Goal: Task Accomplishment & Management: Manage account settings

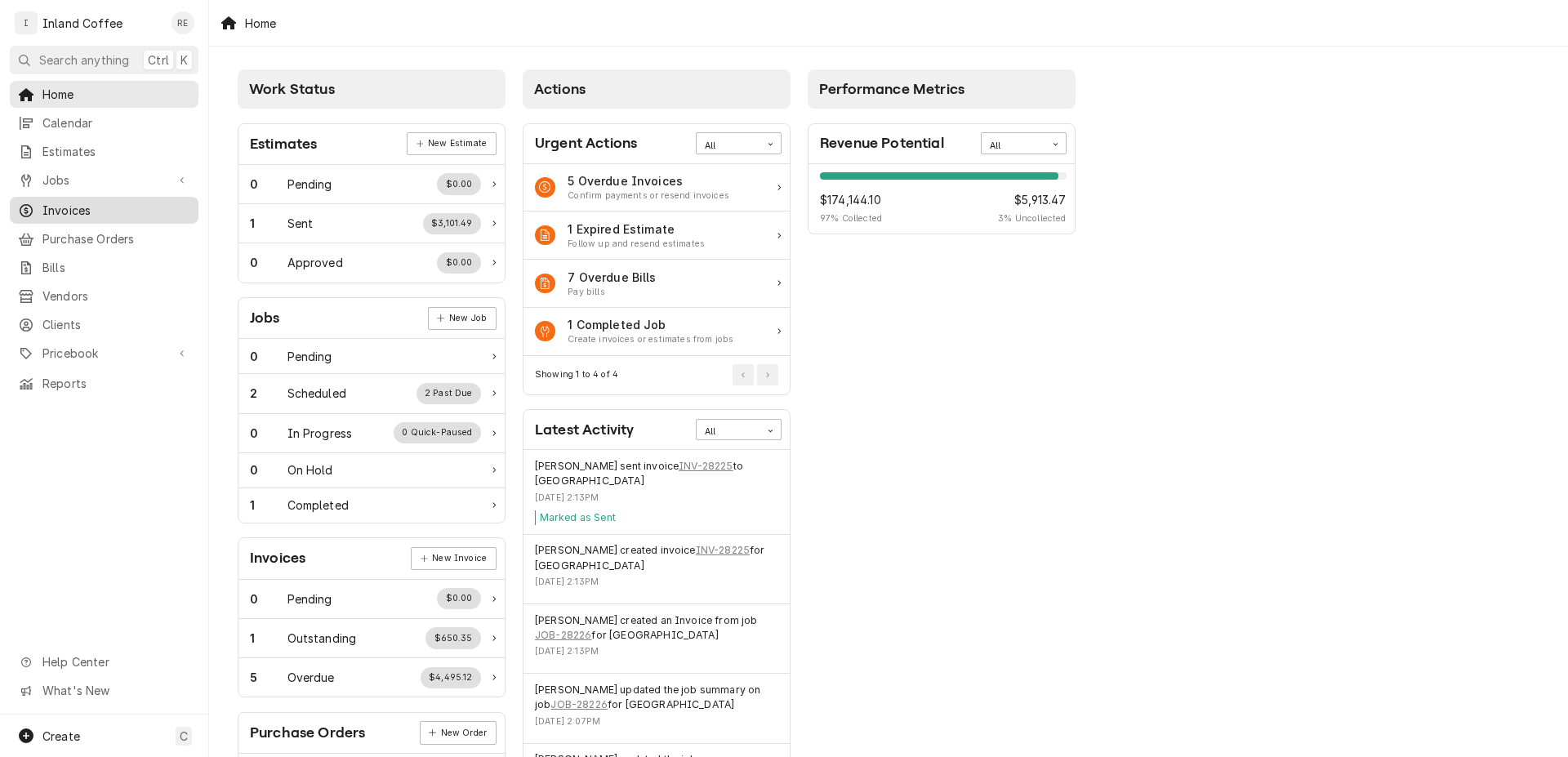
click at [74, 202] on span "Invoices" at bounding box center [116, 210] width 148 height 17
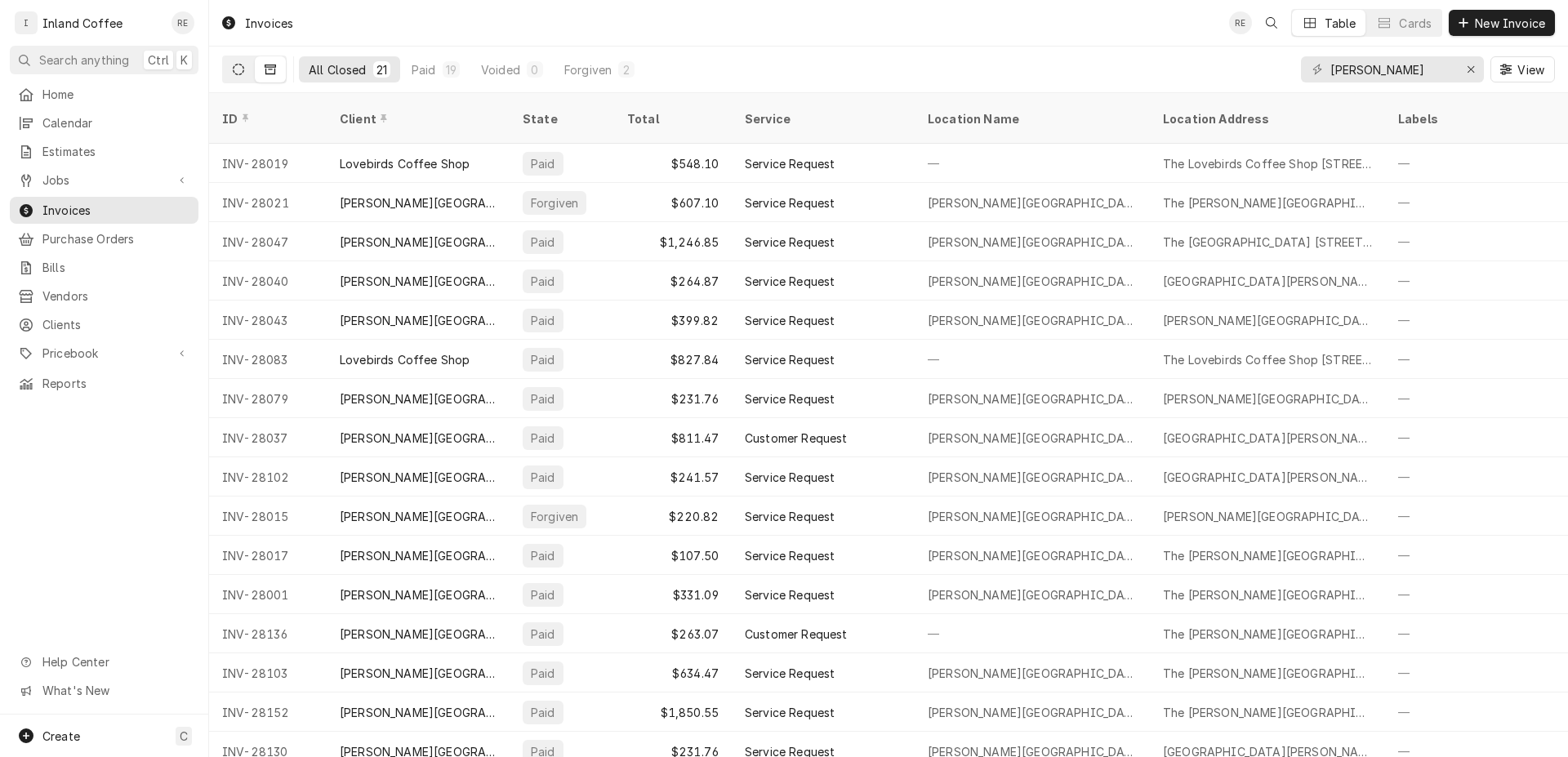
click at [240, 71] on icon "Dynamic Content Wrapper" at bounding box center [238, 70] width 12 height 12
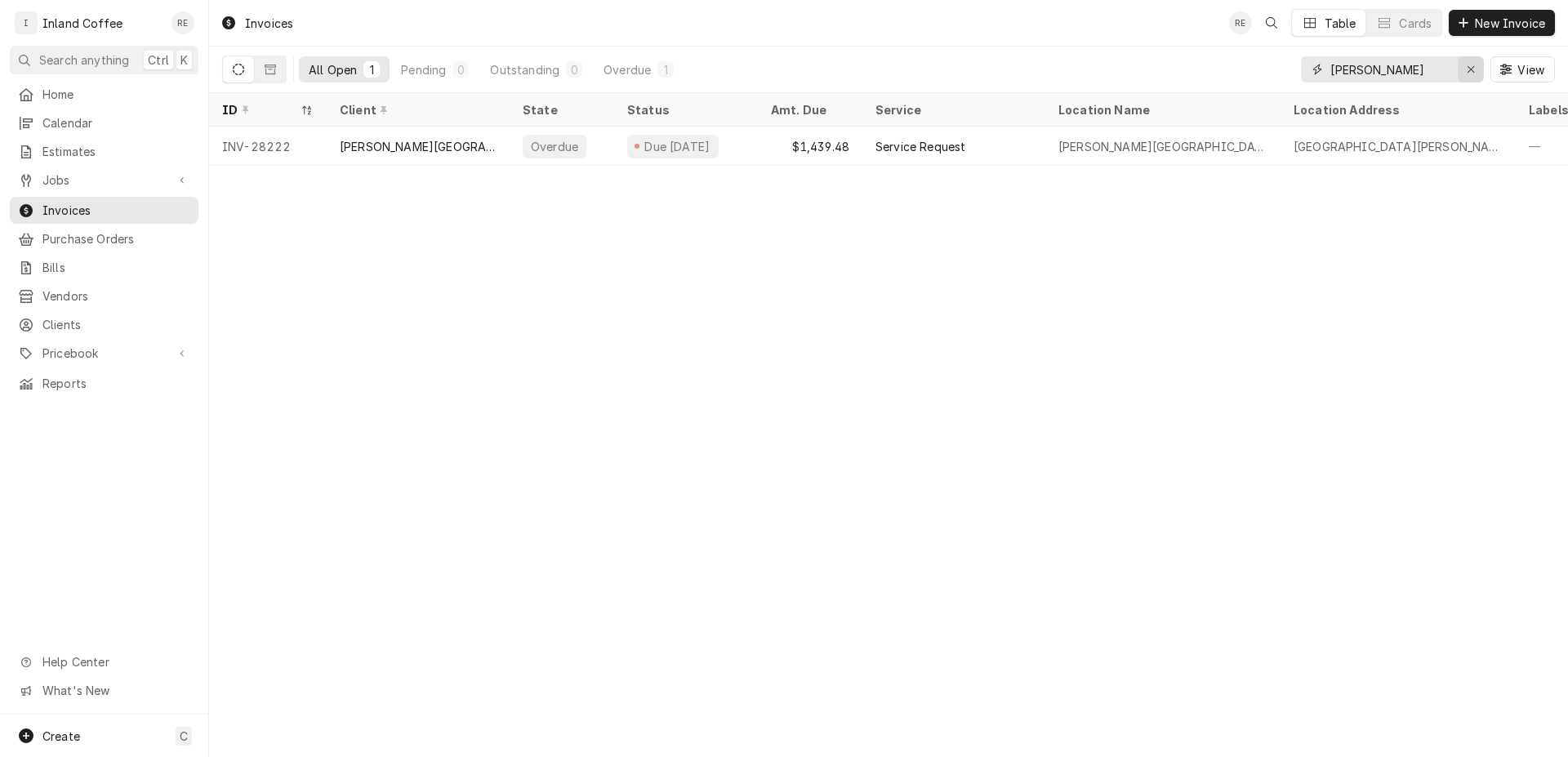
click at [1464, 70] on div "Erase input" at bounding box center [1471, 69] width 17 height 17
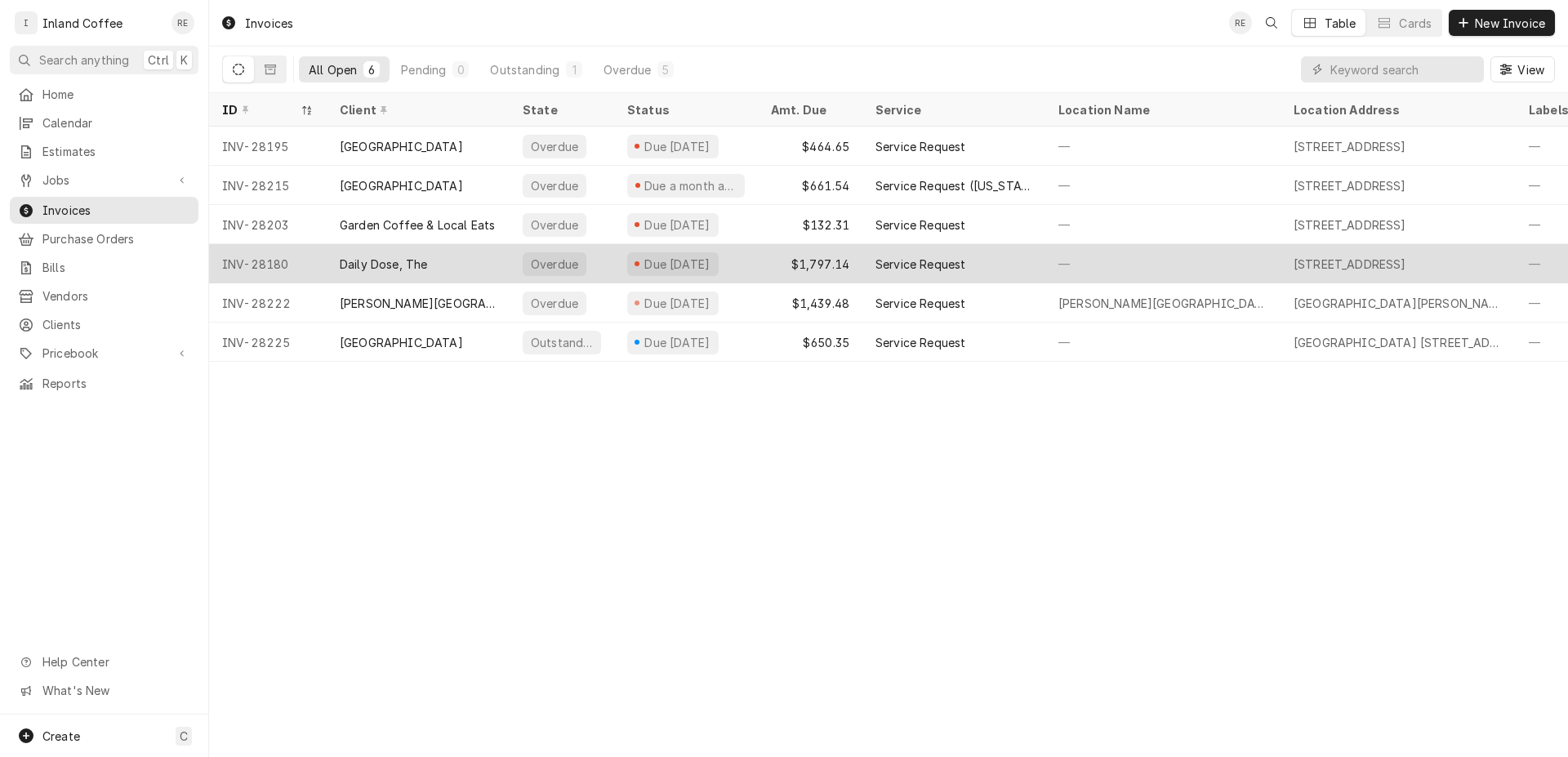
click at [263, 263] on div "INV-28180" at bounding box center [268, 264] width 118 height 39
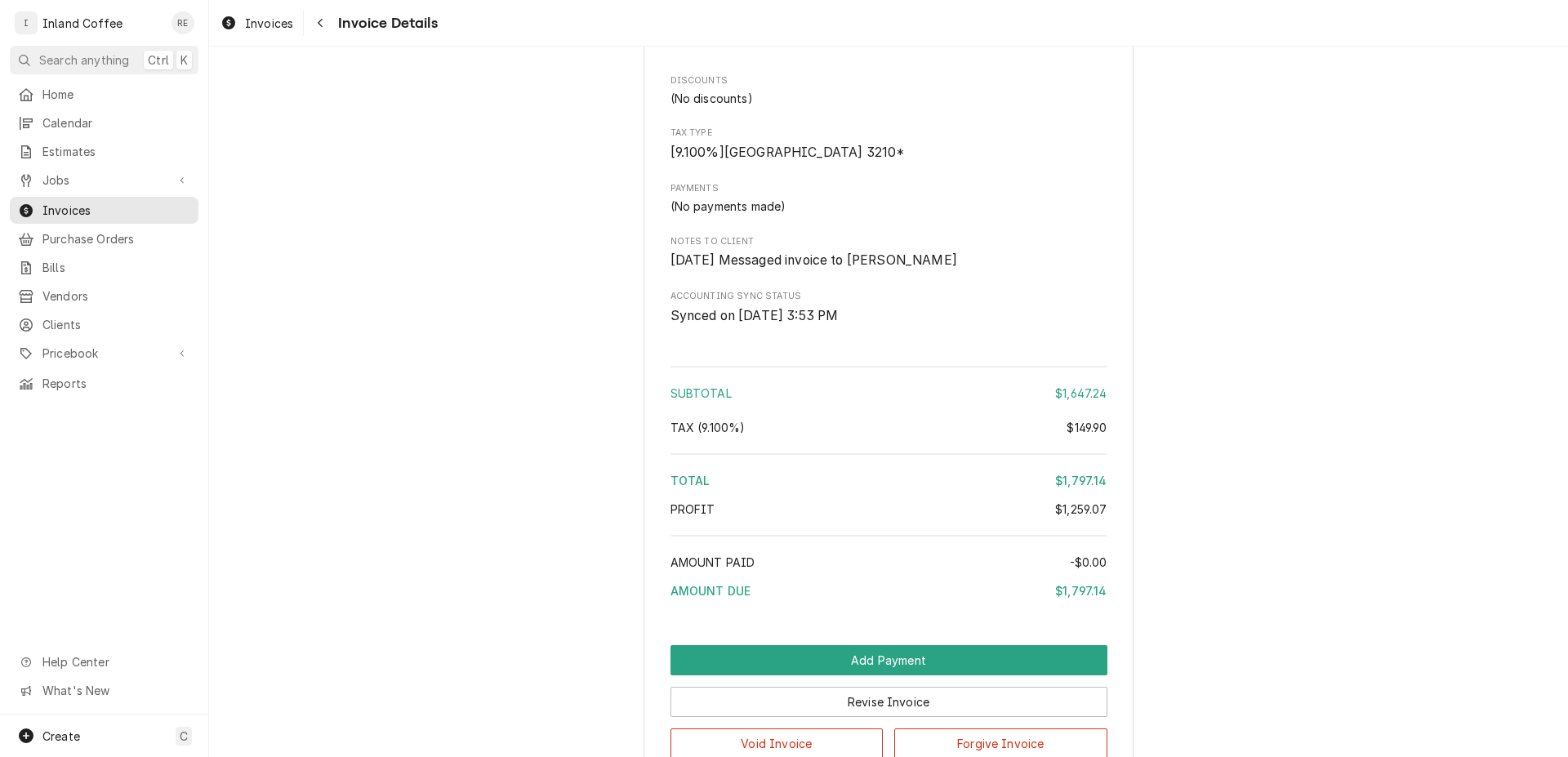
scroll to position [5054, 0]
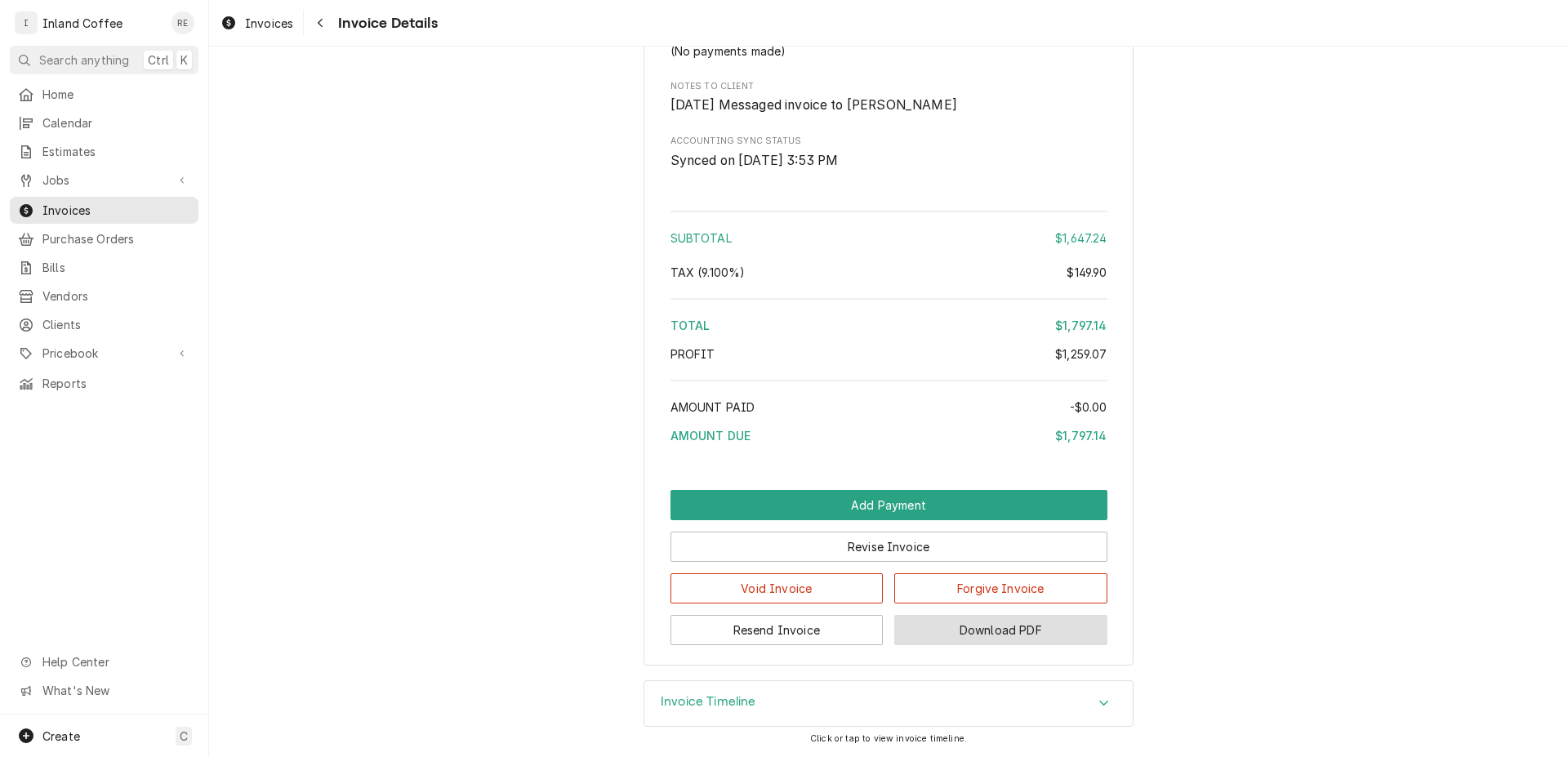
click at [976, 623] on button "Download PDF" at bounding box center [1000, 630] width 213 height 30
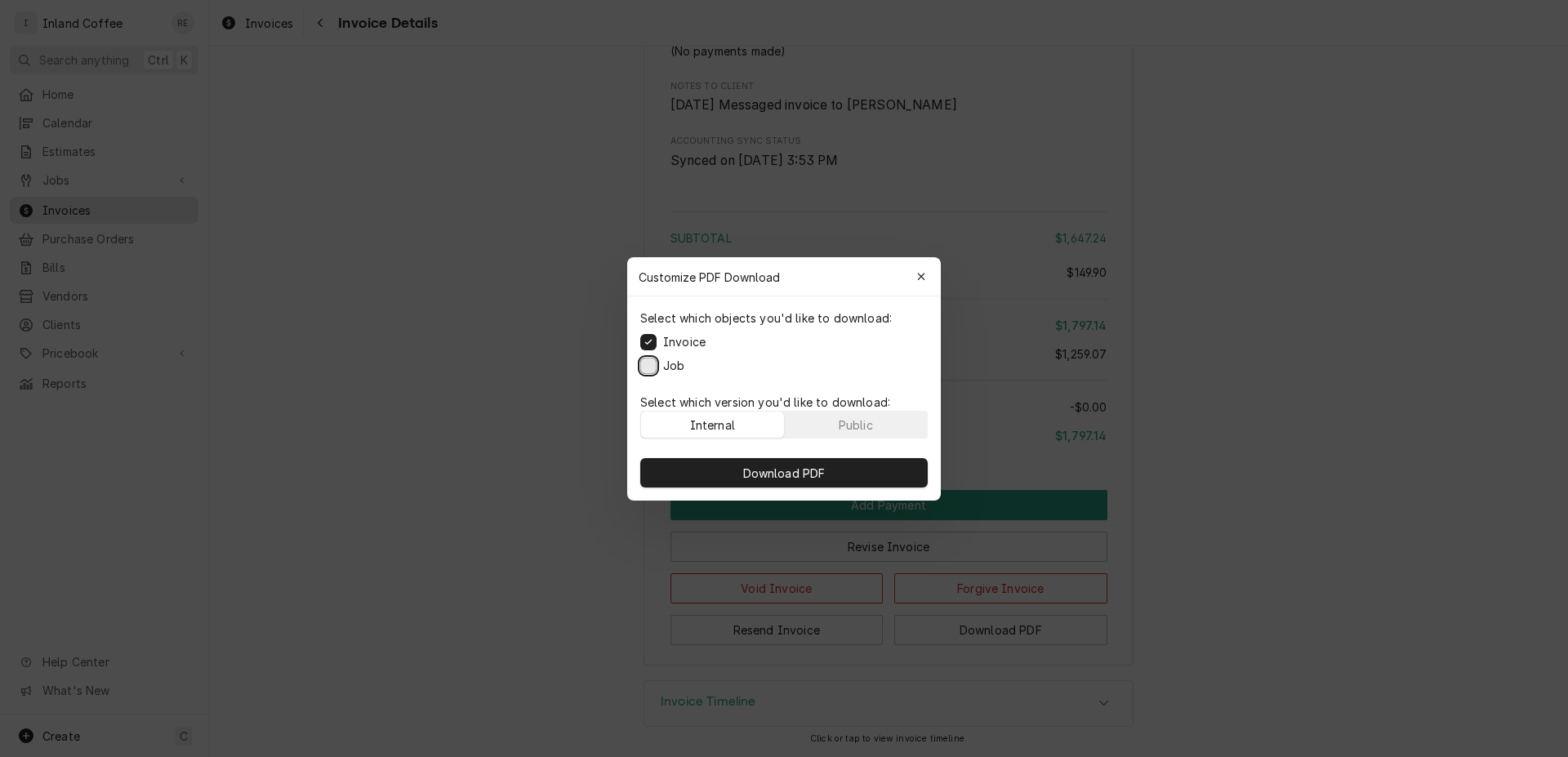
click at [648, 371] on button "Job" at bounding box center [648, 365] width 17 height 17
click at [774, 467] on span "Download PDF" at bounding box center [784, 472] width 89 height 17
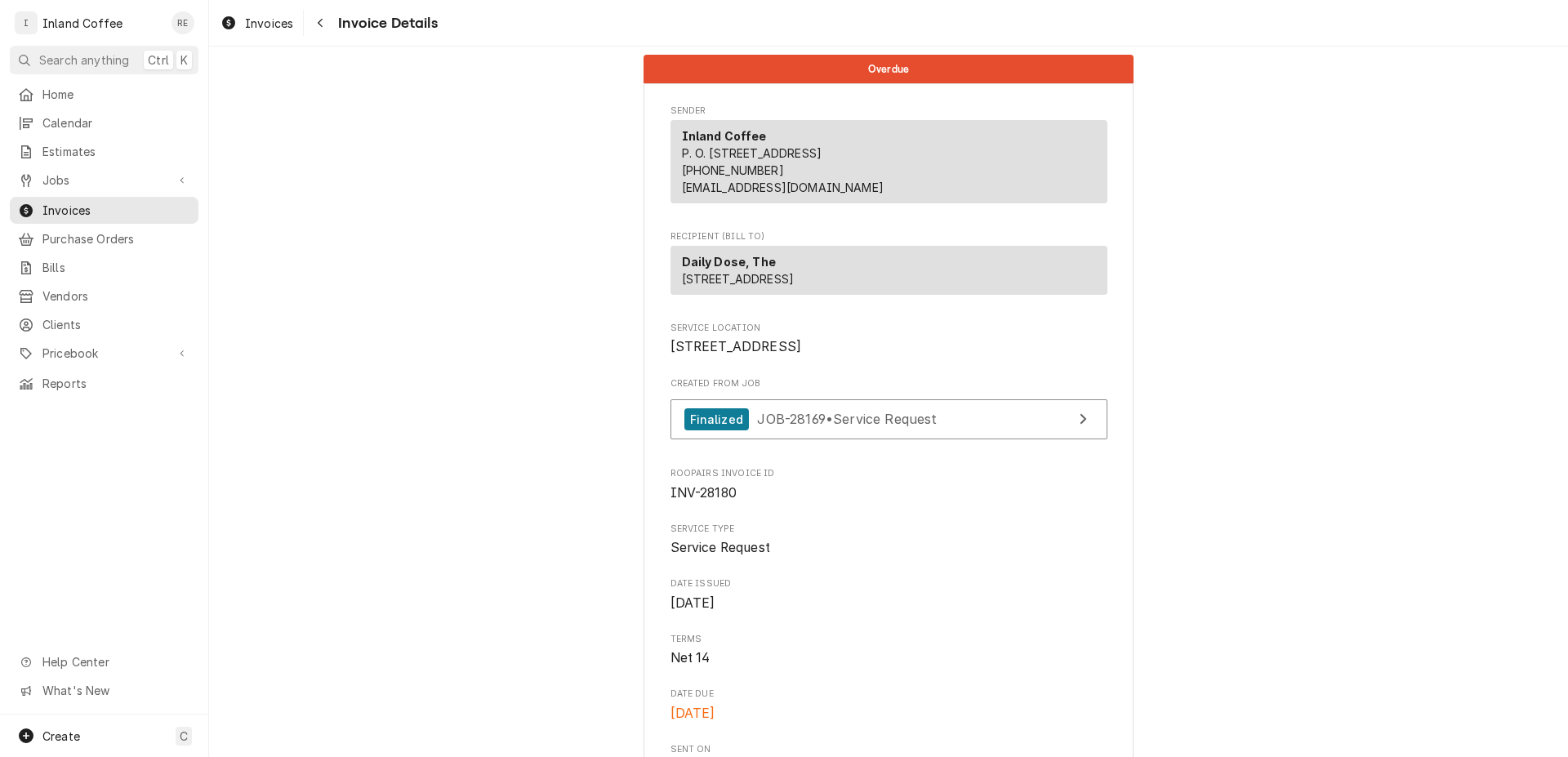
scroll to position [0, 0]
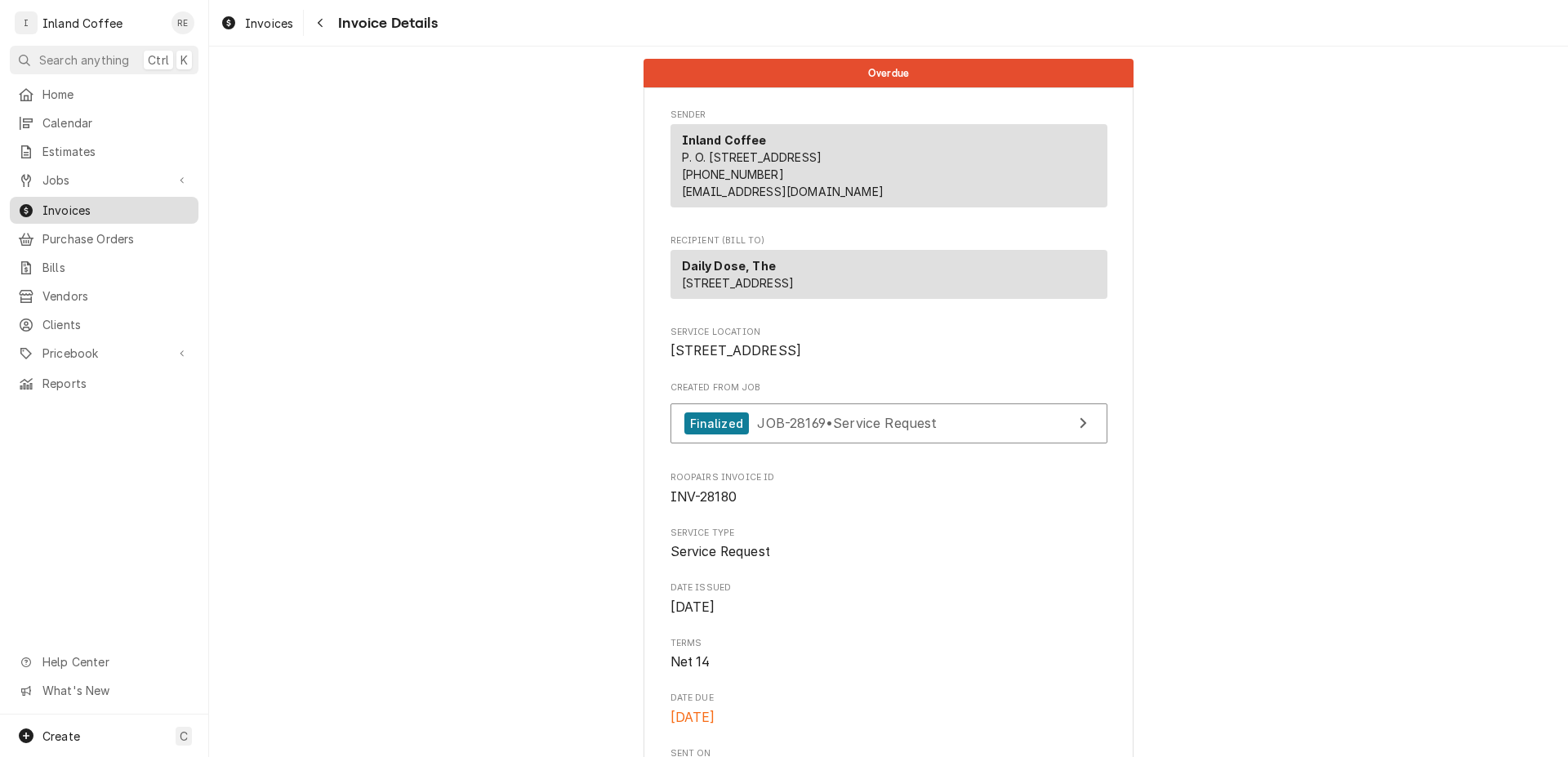
click at [90, 202] on span "Invoices" at bounding box center [116, 210] width 148 height 17
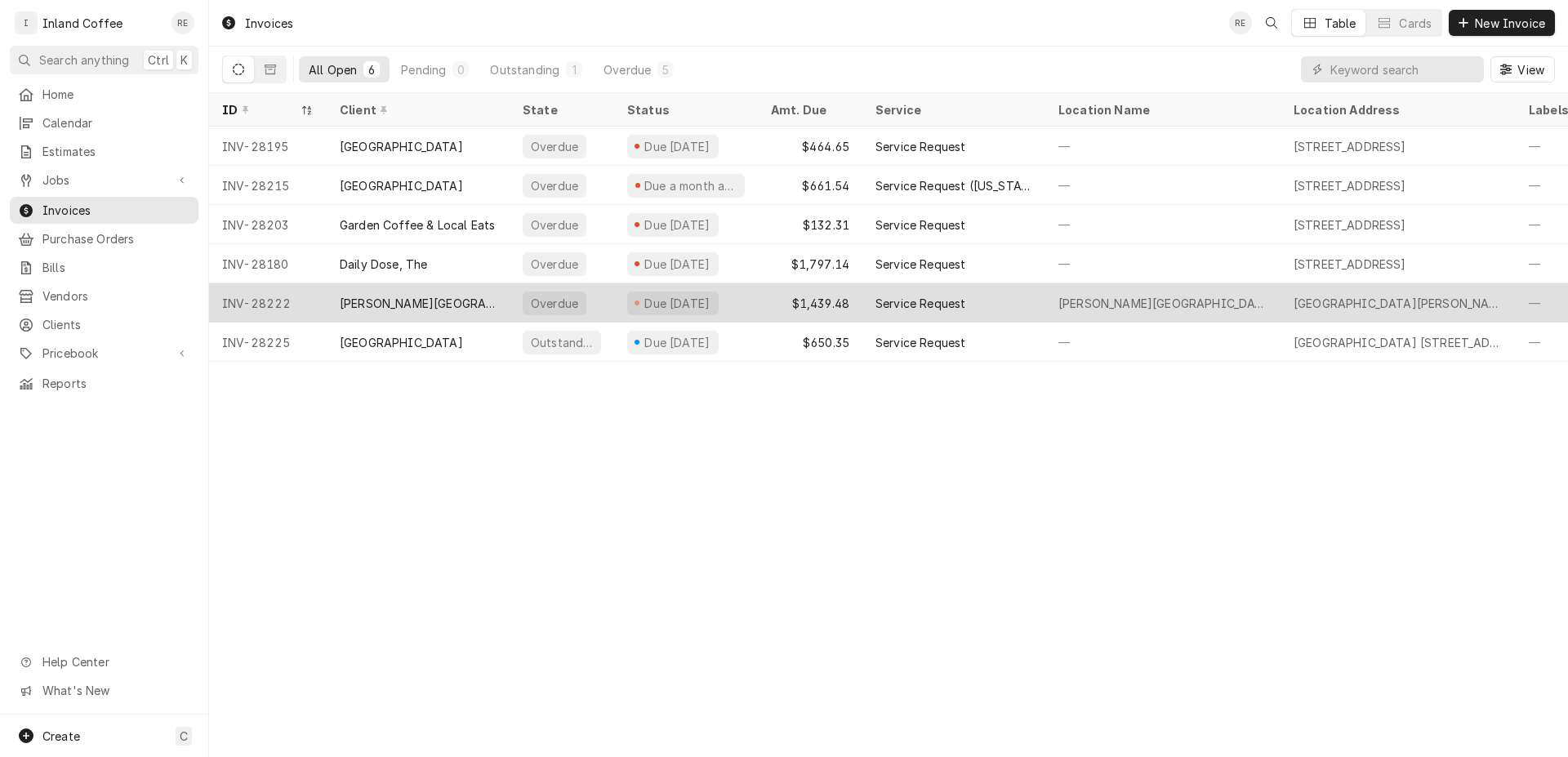
click at [414, 301] on div "[PERSON_NAME][GEOGRAPHIC_DATA]" at bounding box center [418, 303] width 157 height 17
click at [415, 299] on div "[PERSON_NAME][GEOGRAPHIC_DATA]" at bounding box center [418, 303] width 157 height 17
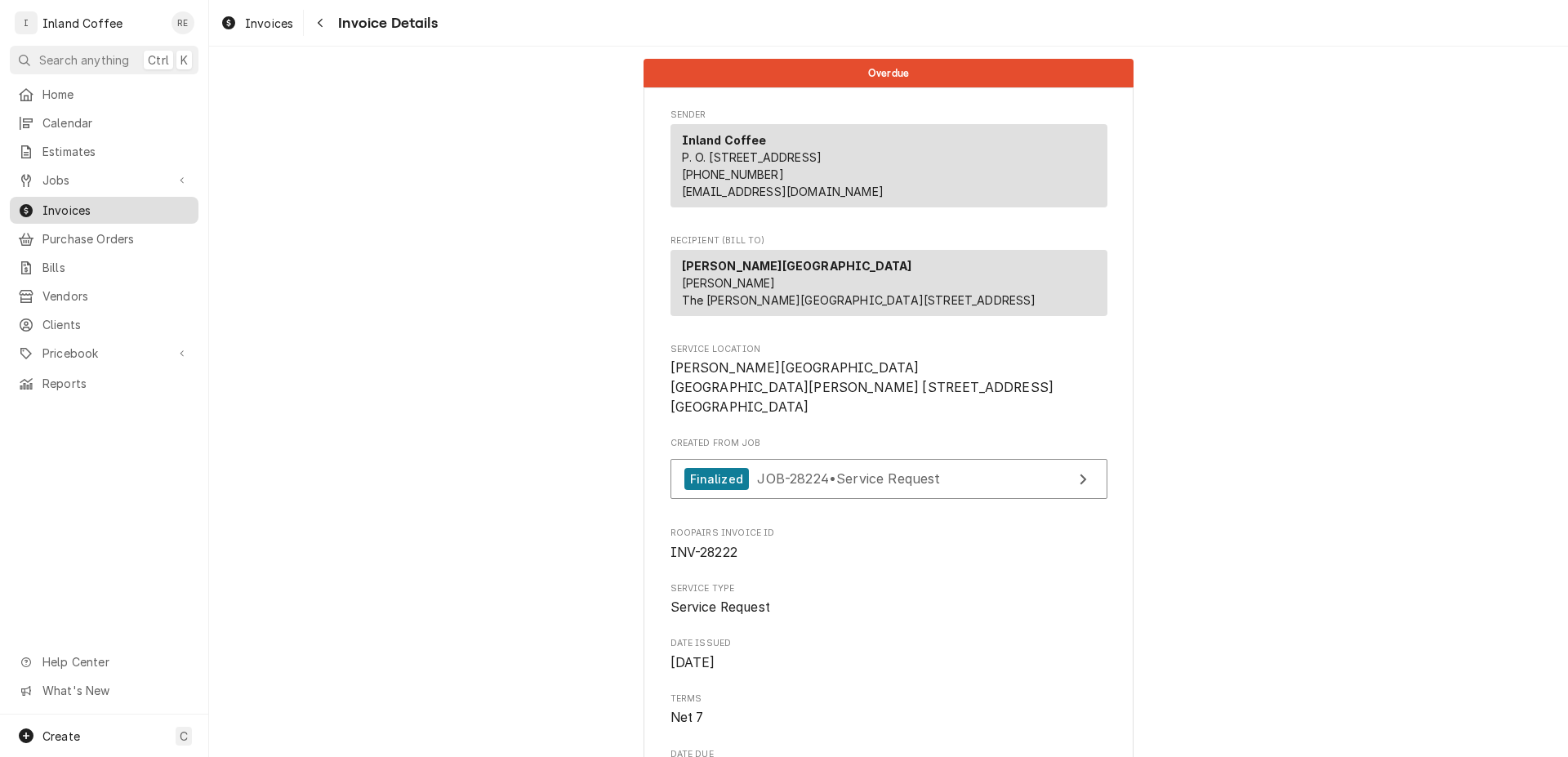
click at [127, 202] on span "Invoices" at bounding box center [116, 210] width 148 height 17
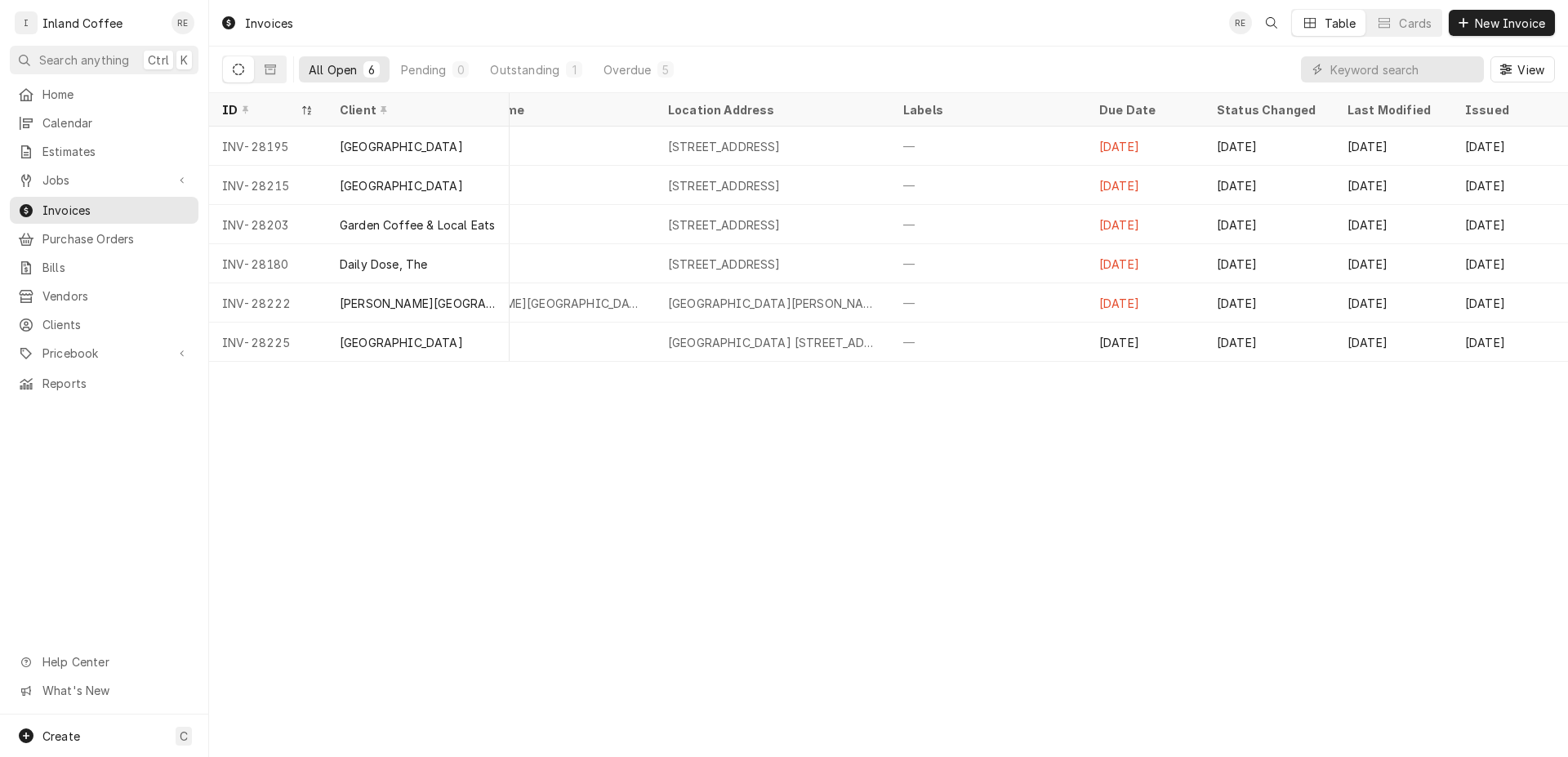
scroll to position [0, 628]
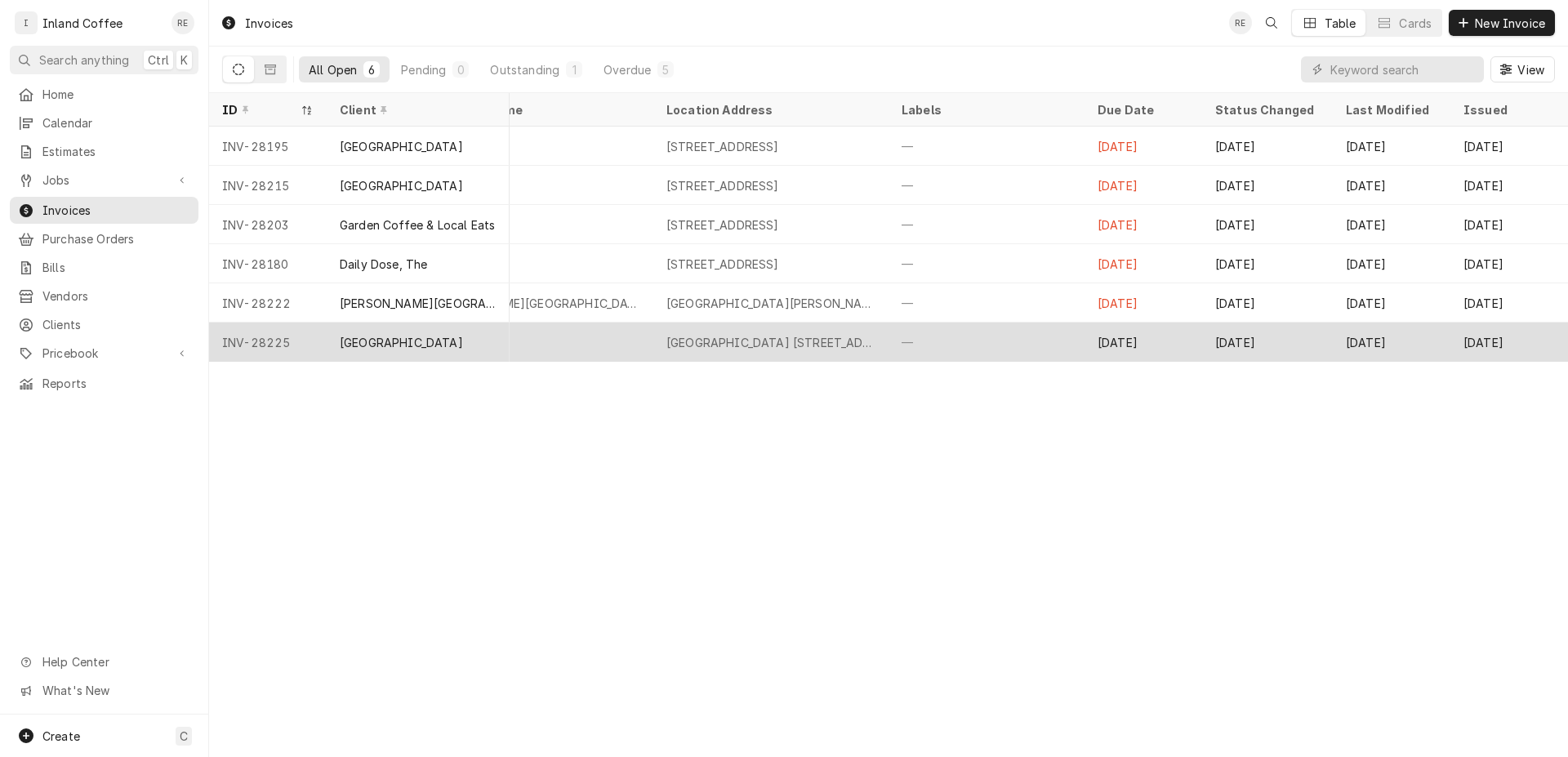
click at [385, 339] on div "[GEOGRAPHIC_DATA]" at bounding box center [401, 342] width 124 height 17
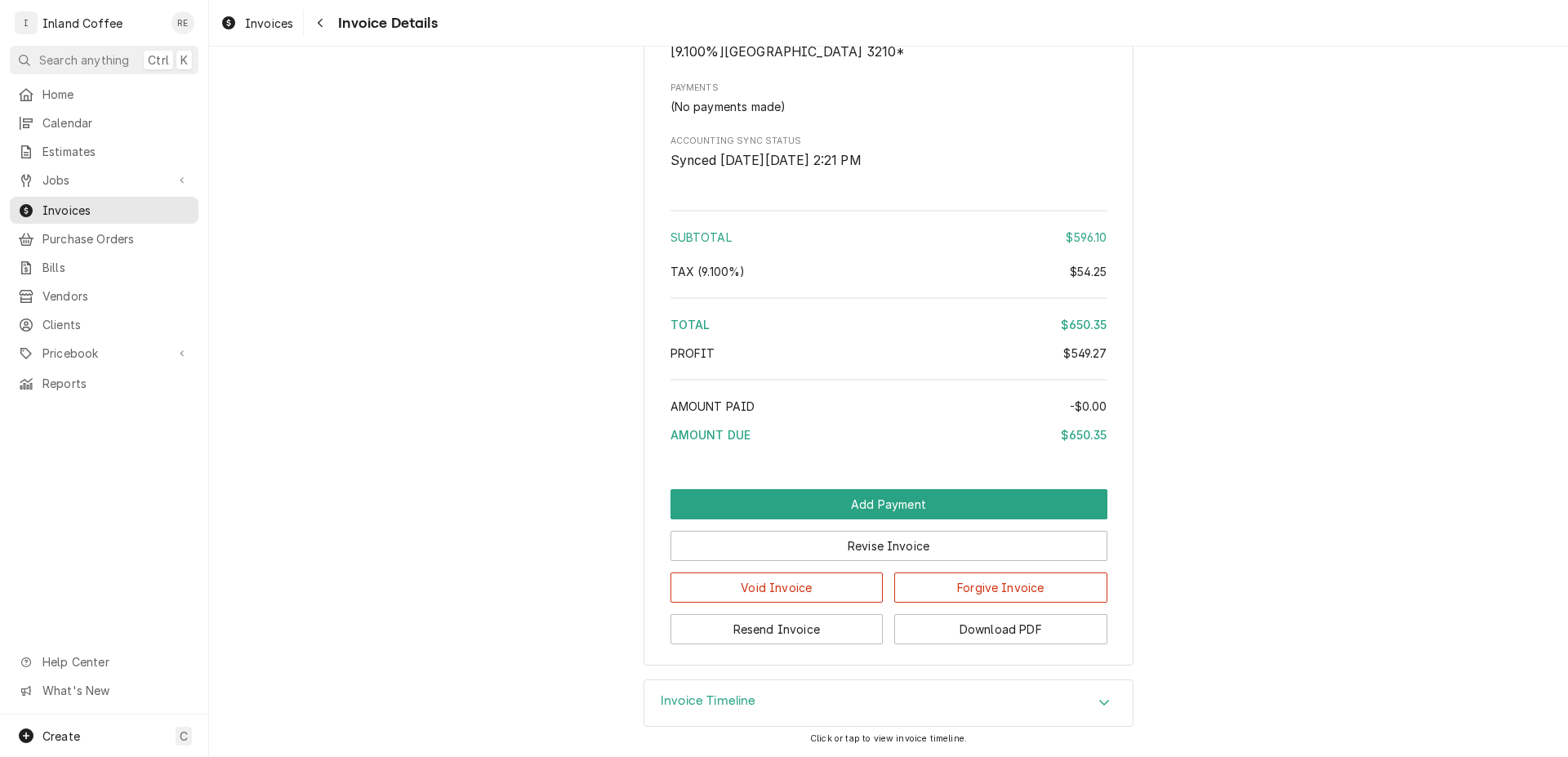
scroll to position [2943, 0]
click at [810, 637] on button "Resend Invoice" at bounding box center [777, 629] width 213 height 30
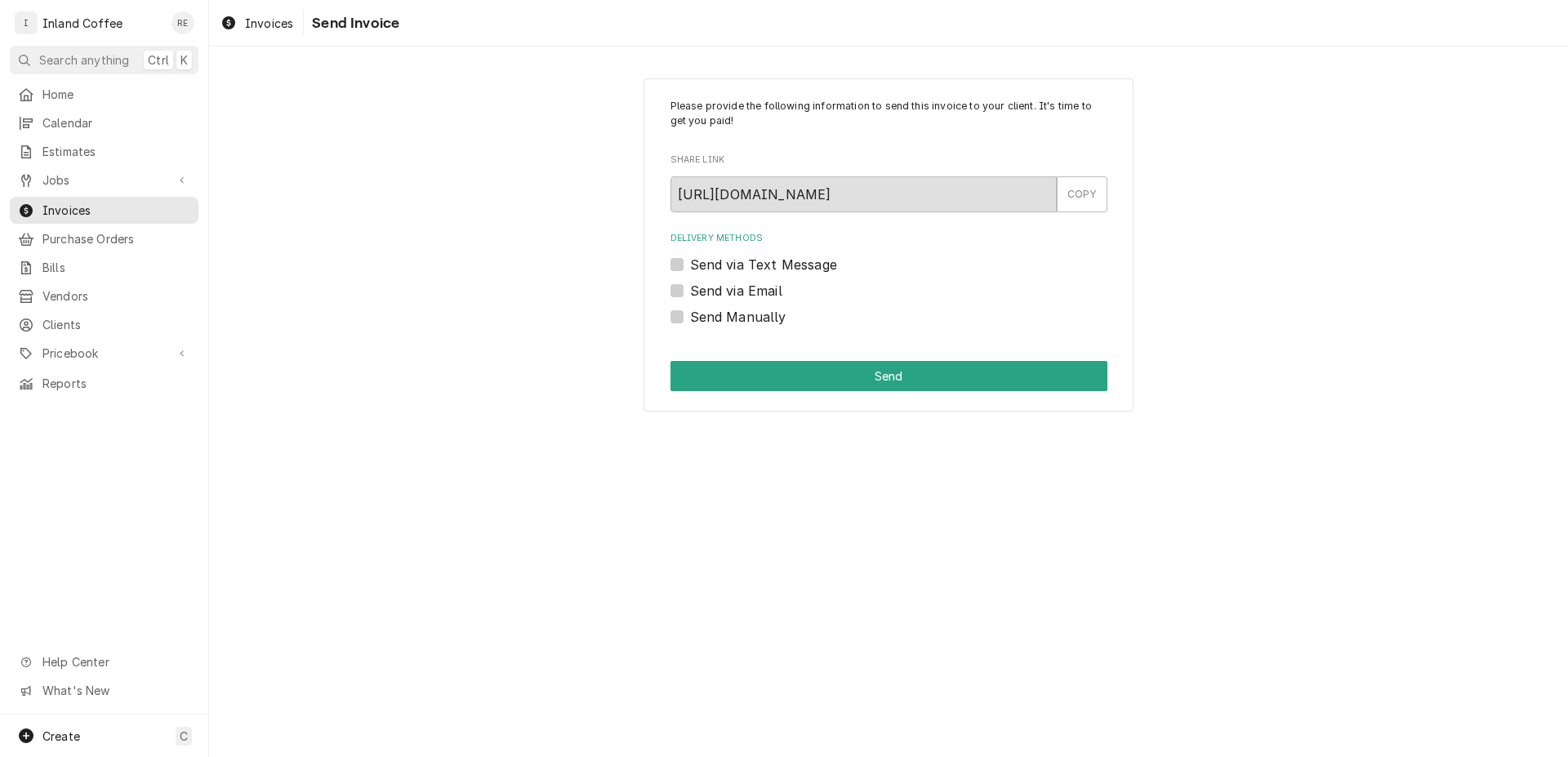
click at [690, 289] on label "Send via Email" at bounding box center [736, 291] width 92 height 20
click at [690, 289] on input "Send via Email" at bounding box center [909, 299] width 437 height 36
checkbox input "true"
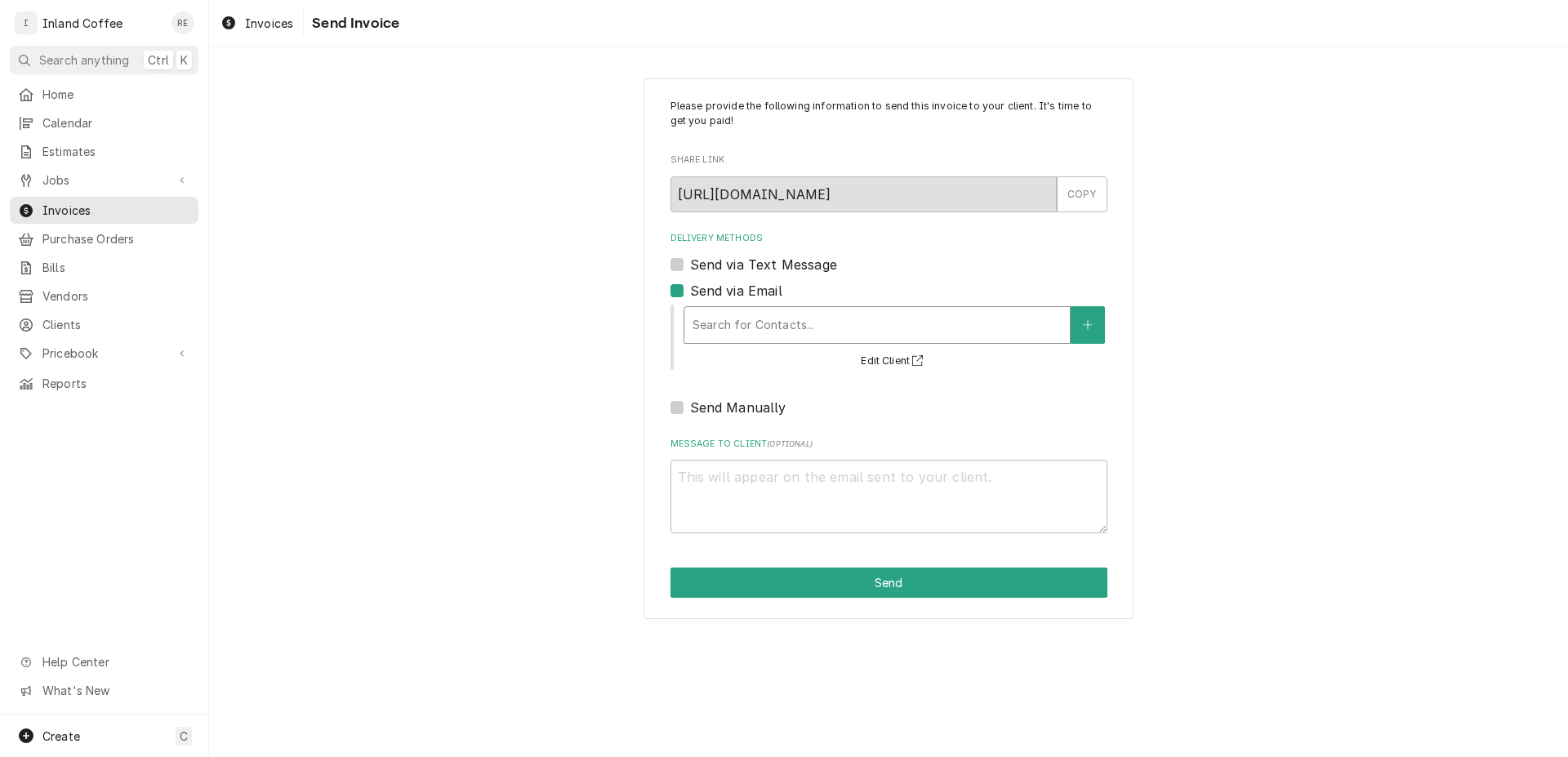
click at [743, 331] on div "Delivery Methods" at bounding box center [877, 326] width 369 height 29
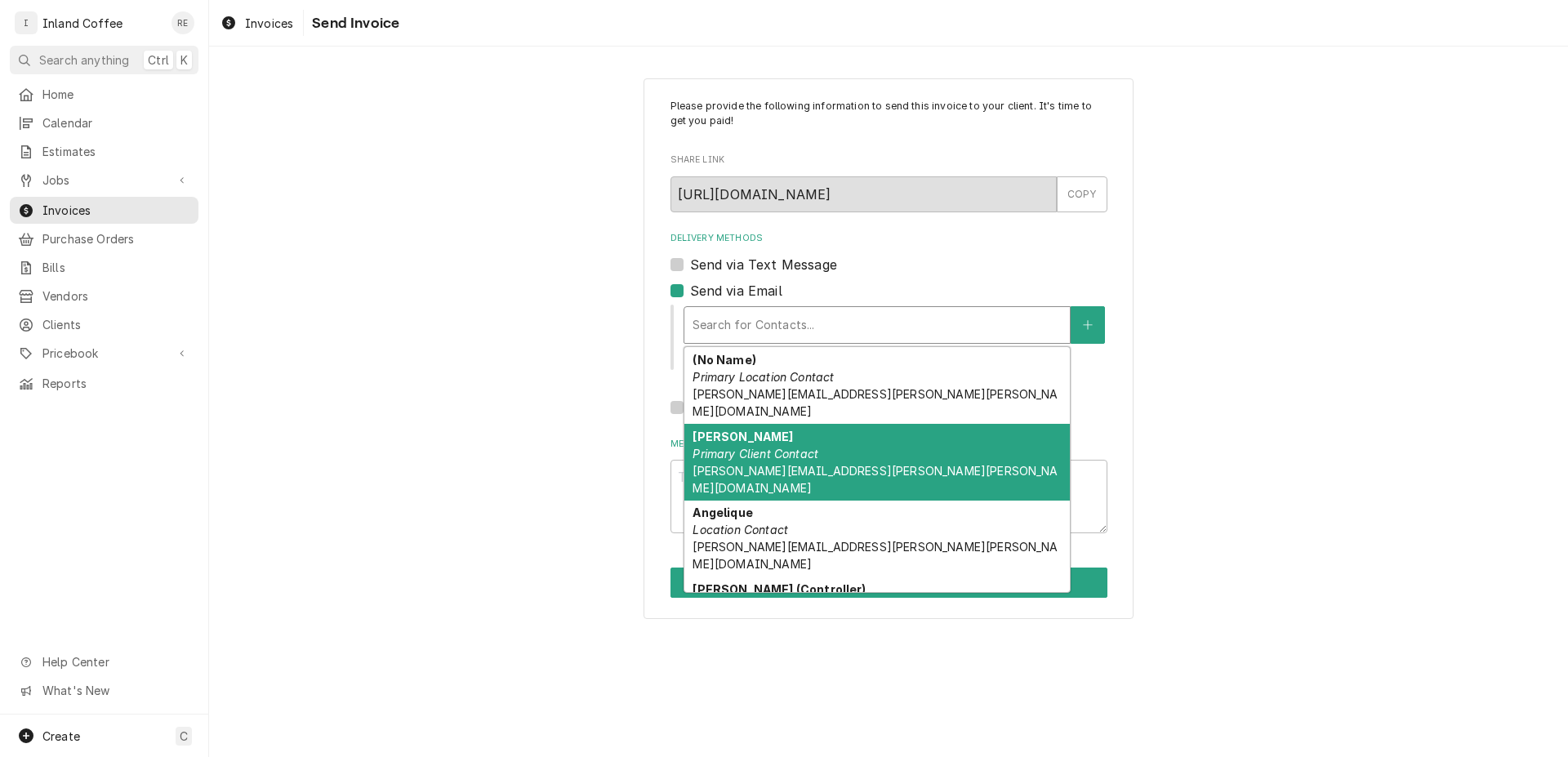
click at [767, 424] on div "Adreanne Primary Client Contact adreanne.yarber@hilton.com" at bounding box center [877, 462] width 385 height 76
type textarea "x"
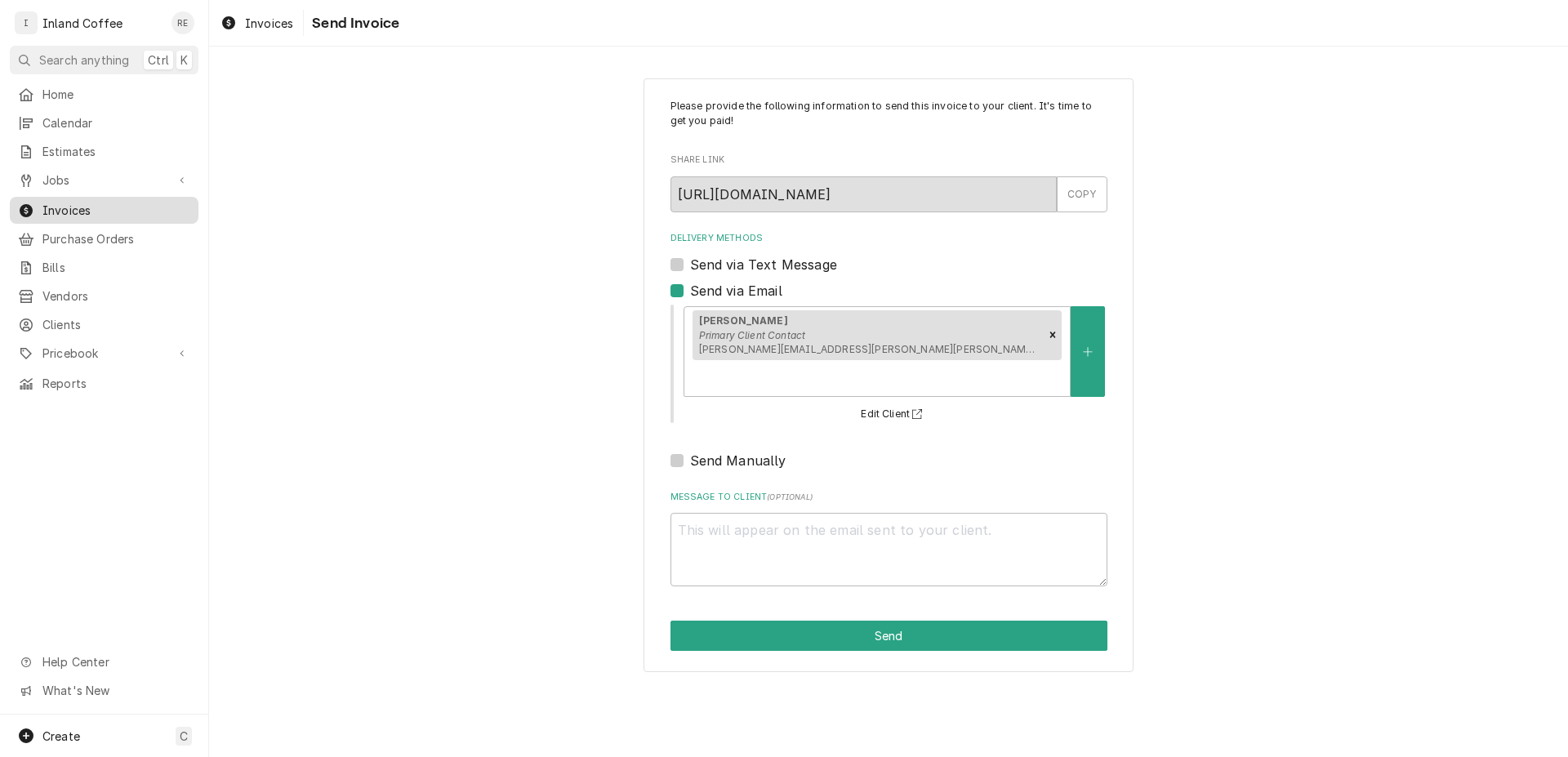
click at [93, 202] on span "Invoices" at bounding box center [116, 210] width 148 height 17
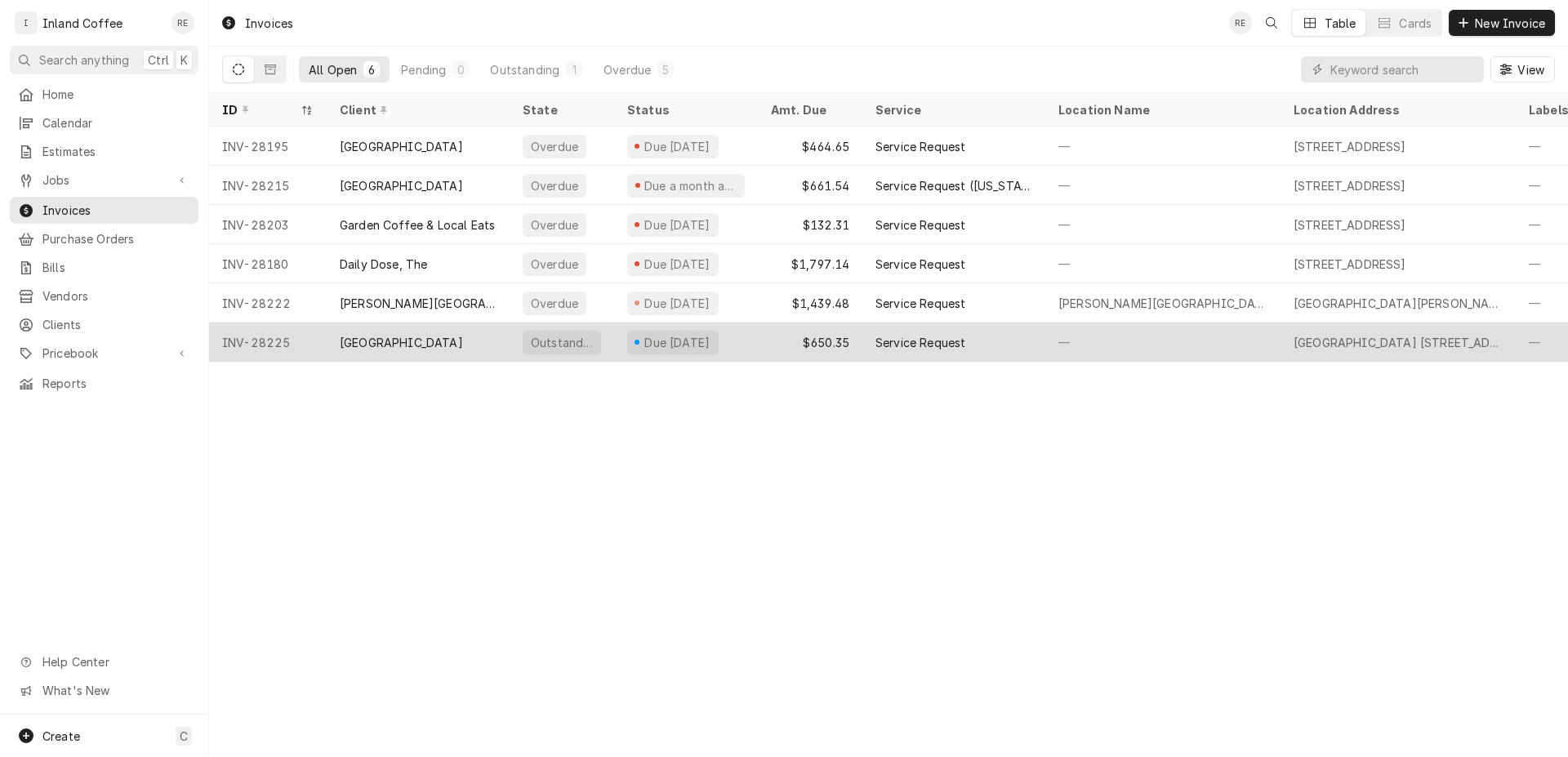
click at [348, 342] on div "[GEOGRAPHIC_DATA]" at bounding box center [401, 342] width 124 height 17
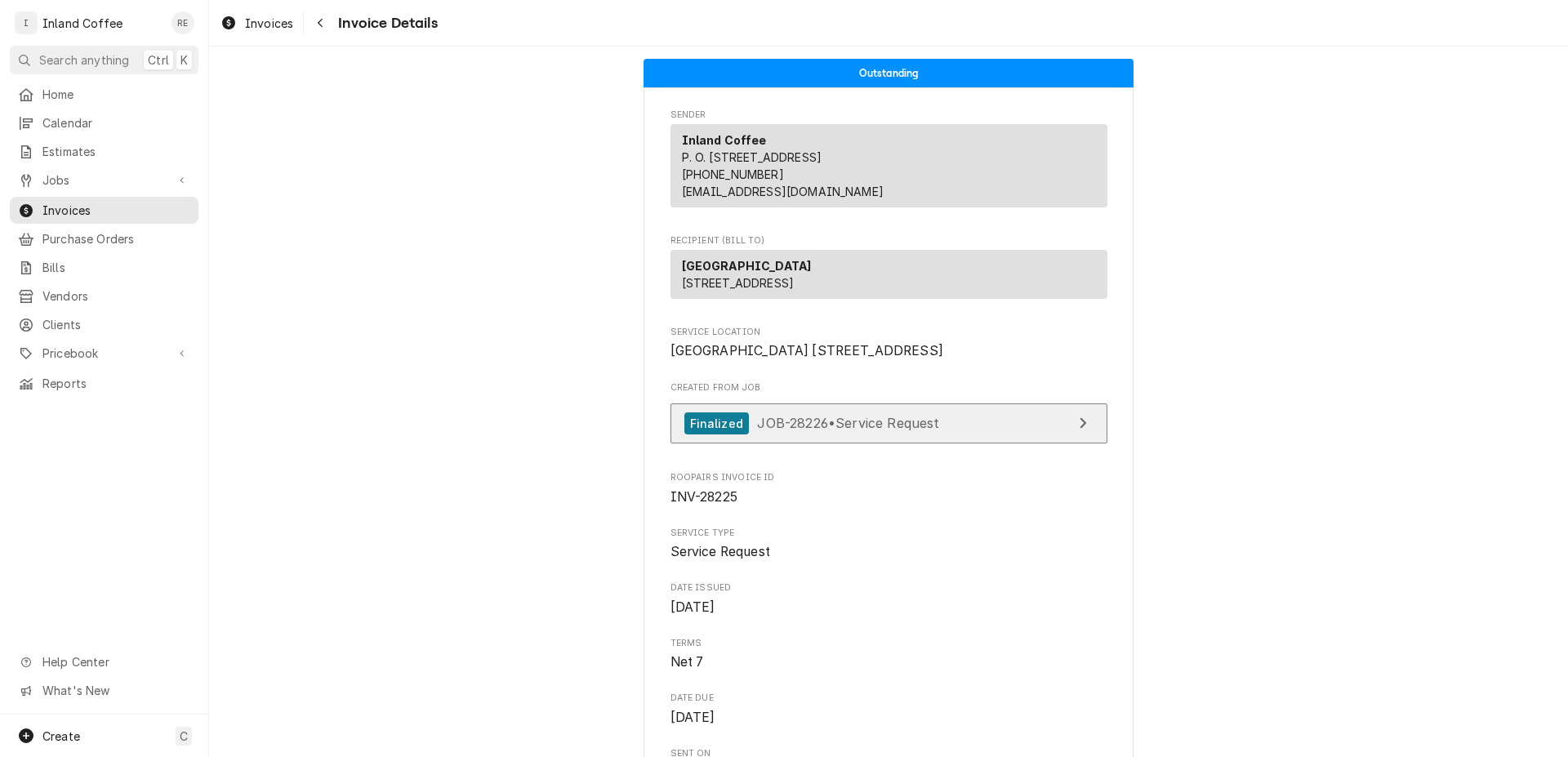
click at [843, 443] on link "Finalized JOB-28226 • Service Request" at bounding box center [889, 423] width 437 height 40
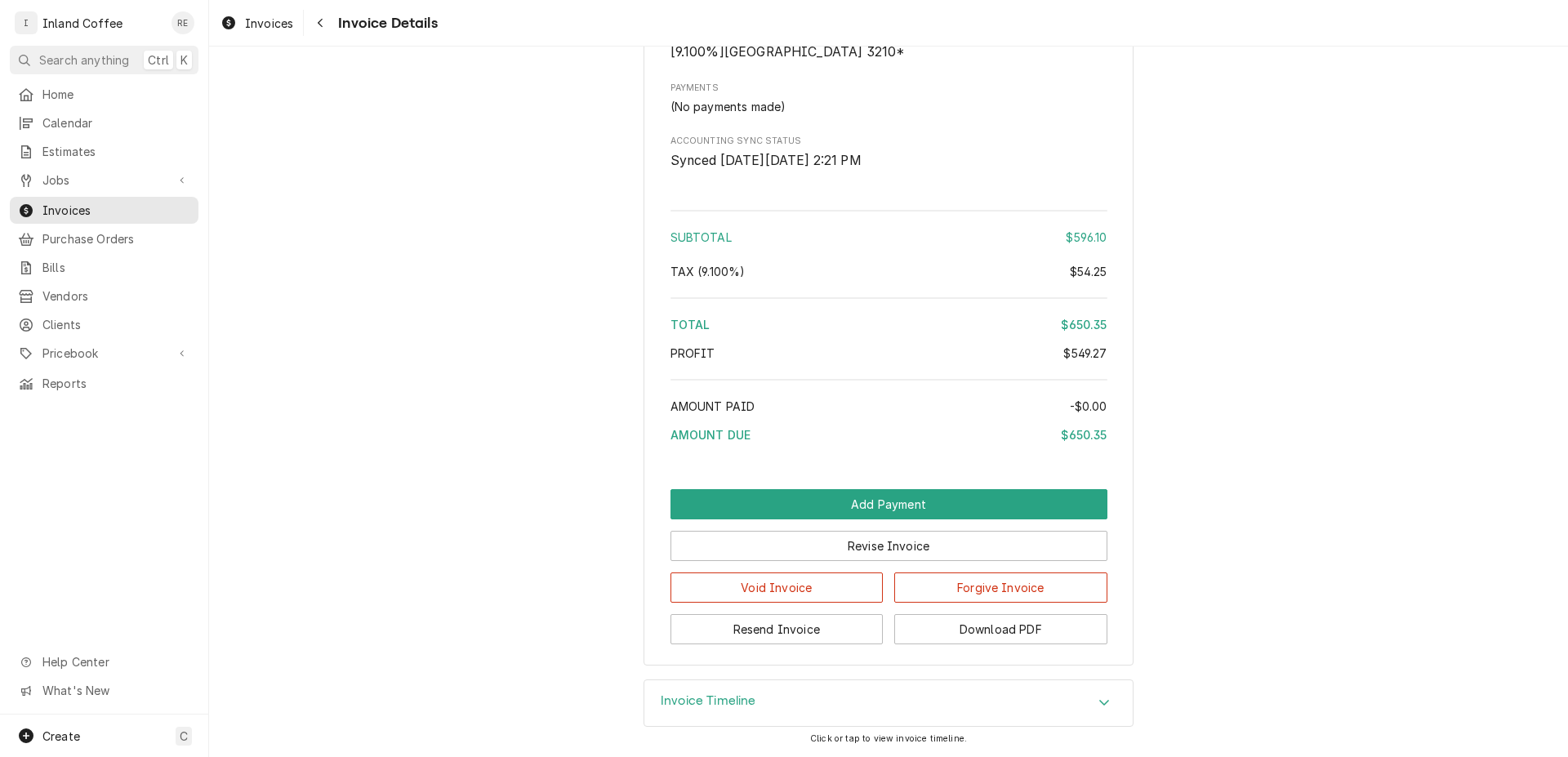
scroll to position [2896, 0]
click at [848, 644] on button "Resend Invoice" at bounding box center [777, 629] width 213 height 30
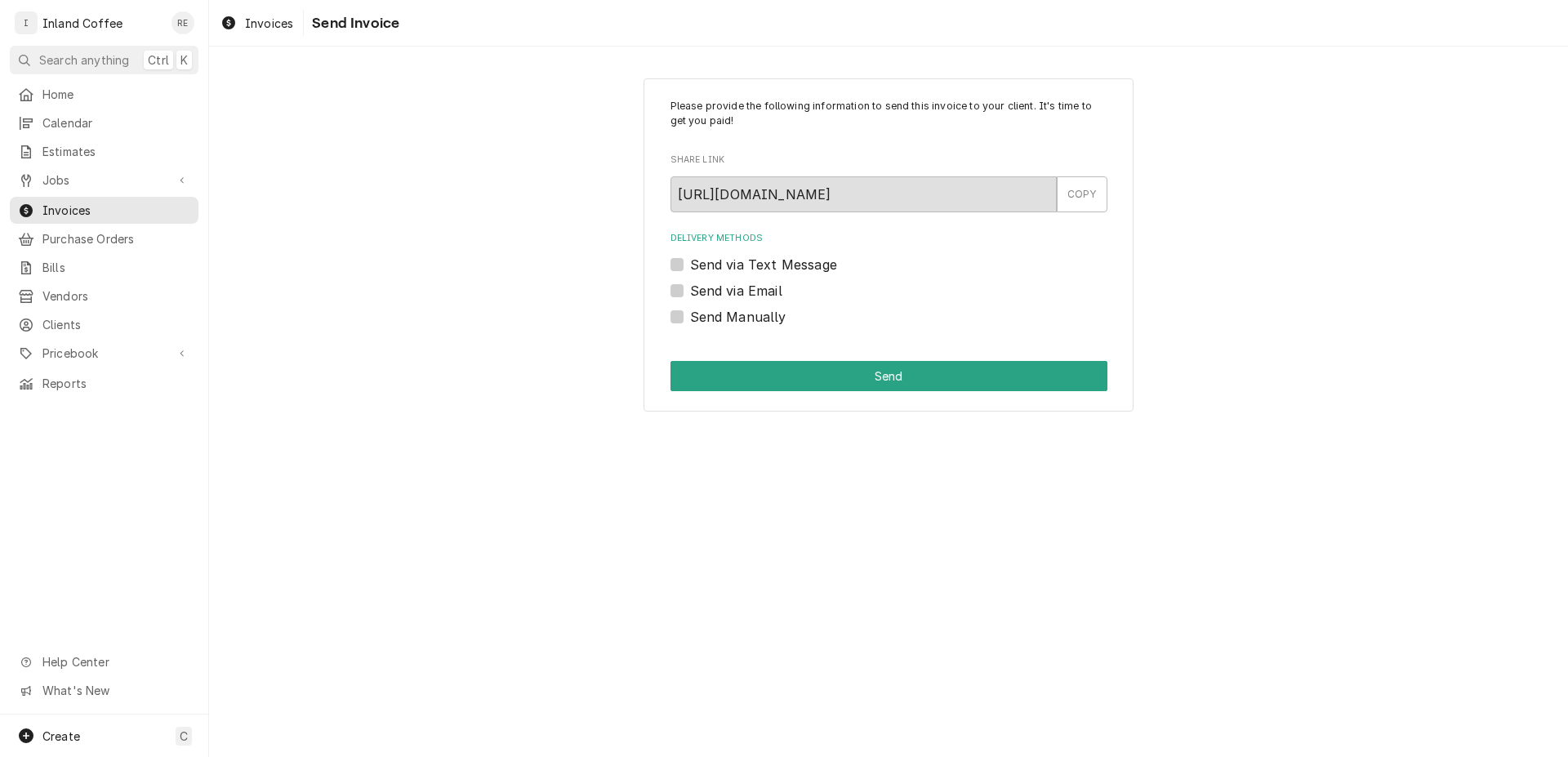
click at [690, 291] on label "Send via Email" at bounding box center [736, 291] width 92 height 20
click at [690, 291] on input "Send via Email" at bounding box center [909, 299] width 437 height 36
checkbox input "true"
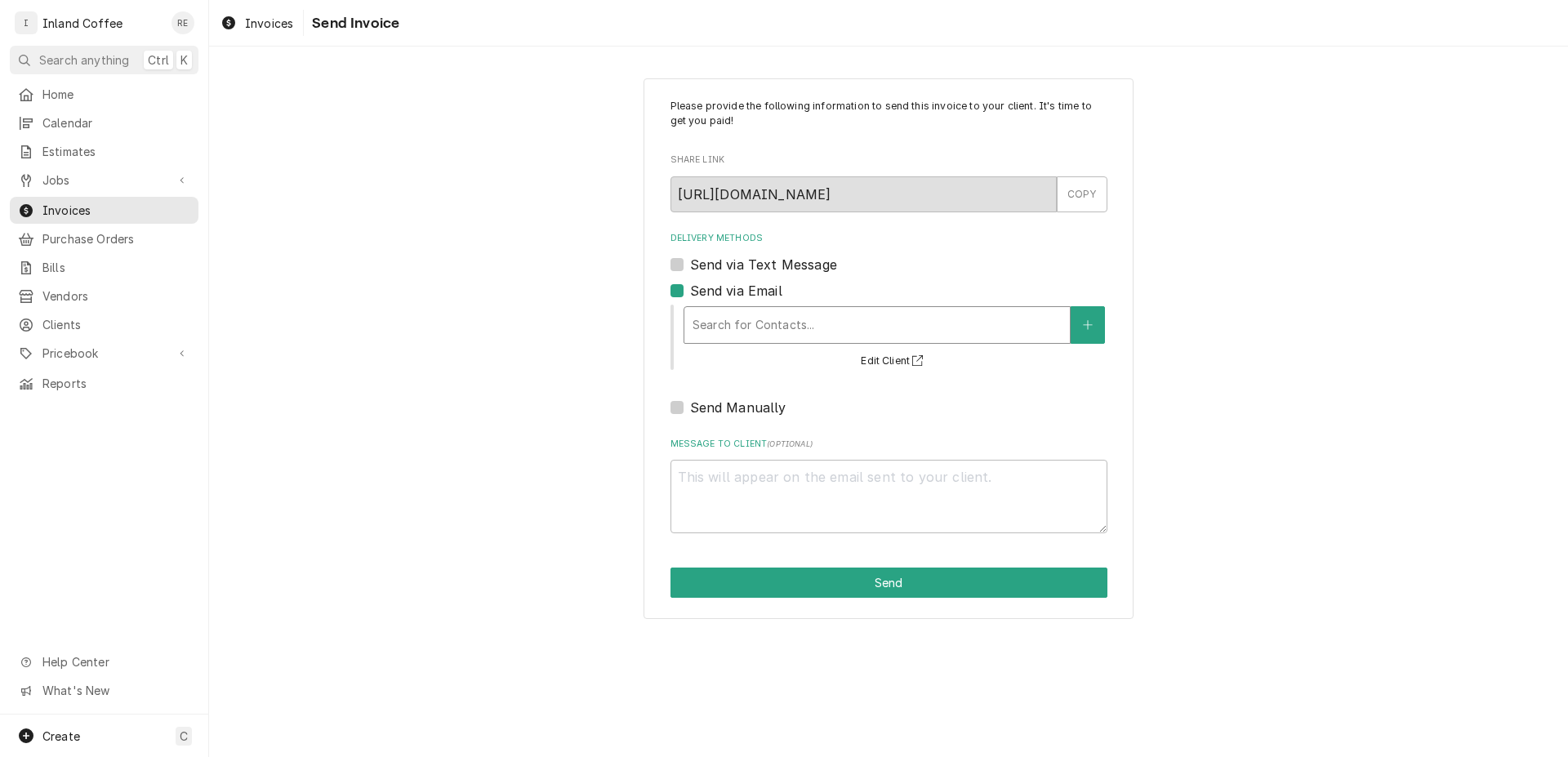
click at [706, 324] on div "Delivery Methods" at bounding box center [877, 326] width 369 height 29
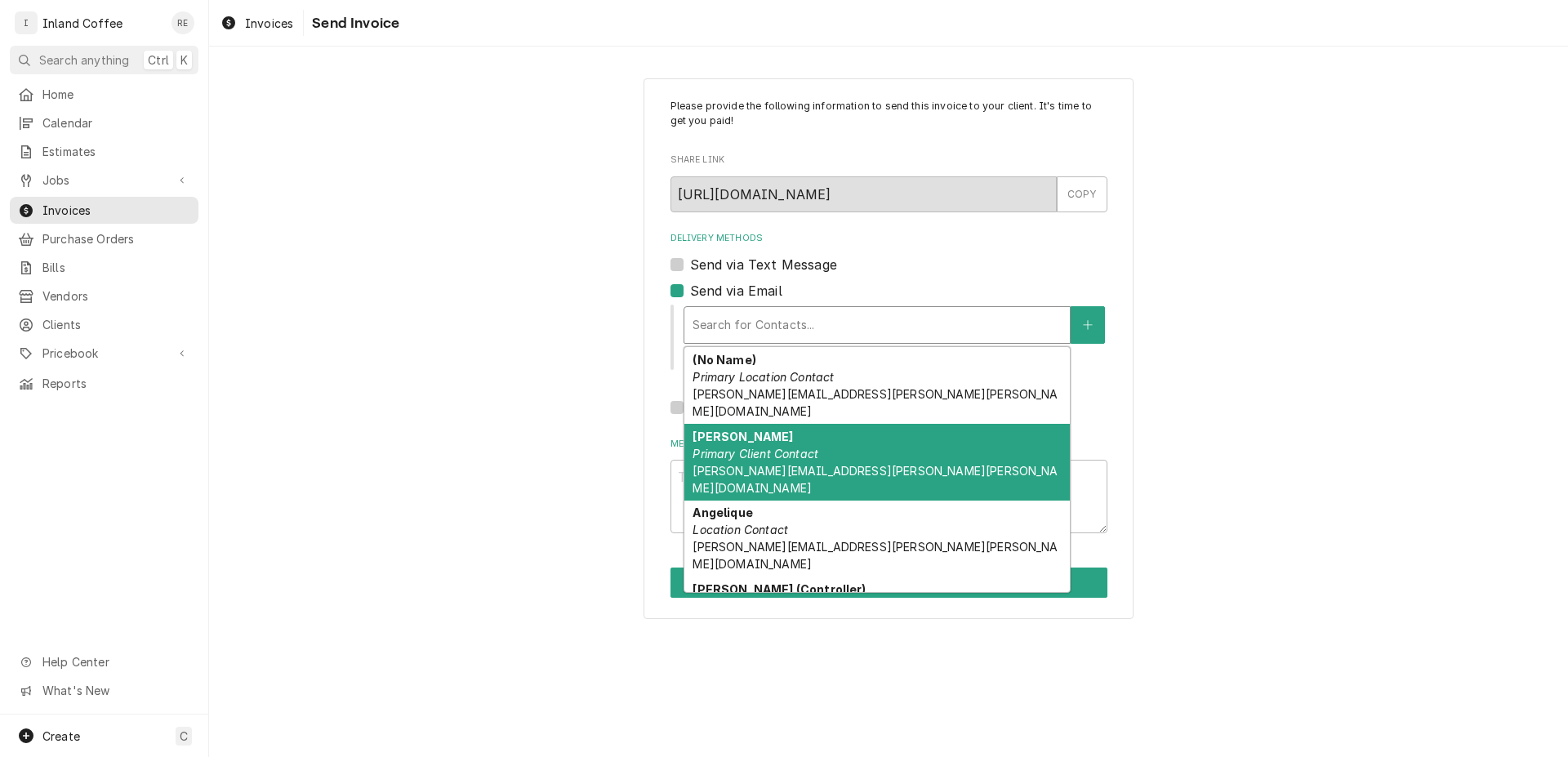
click at [737, 444] on div "Adreanne Primary Client Contact adreanne.yarber@hilton.com" at bounding box center [877, 462] width 385 height 76
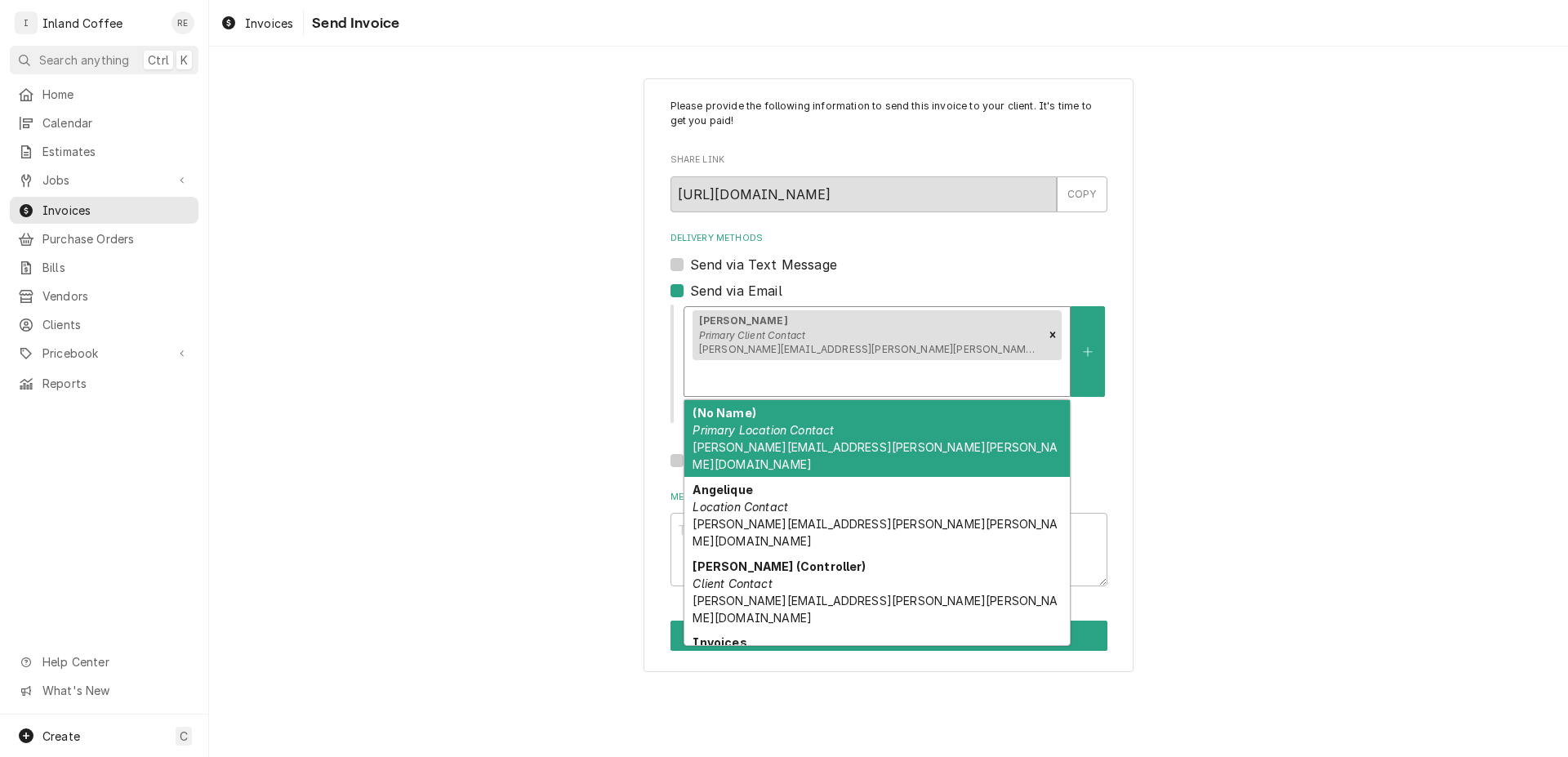
click at [986, 364] on div "Delivery Methods" at bounding box center [877, 378] width 369 height 29
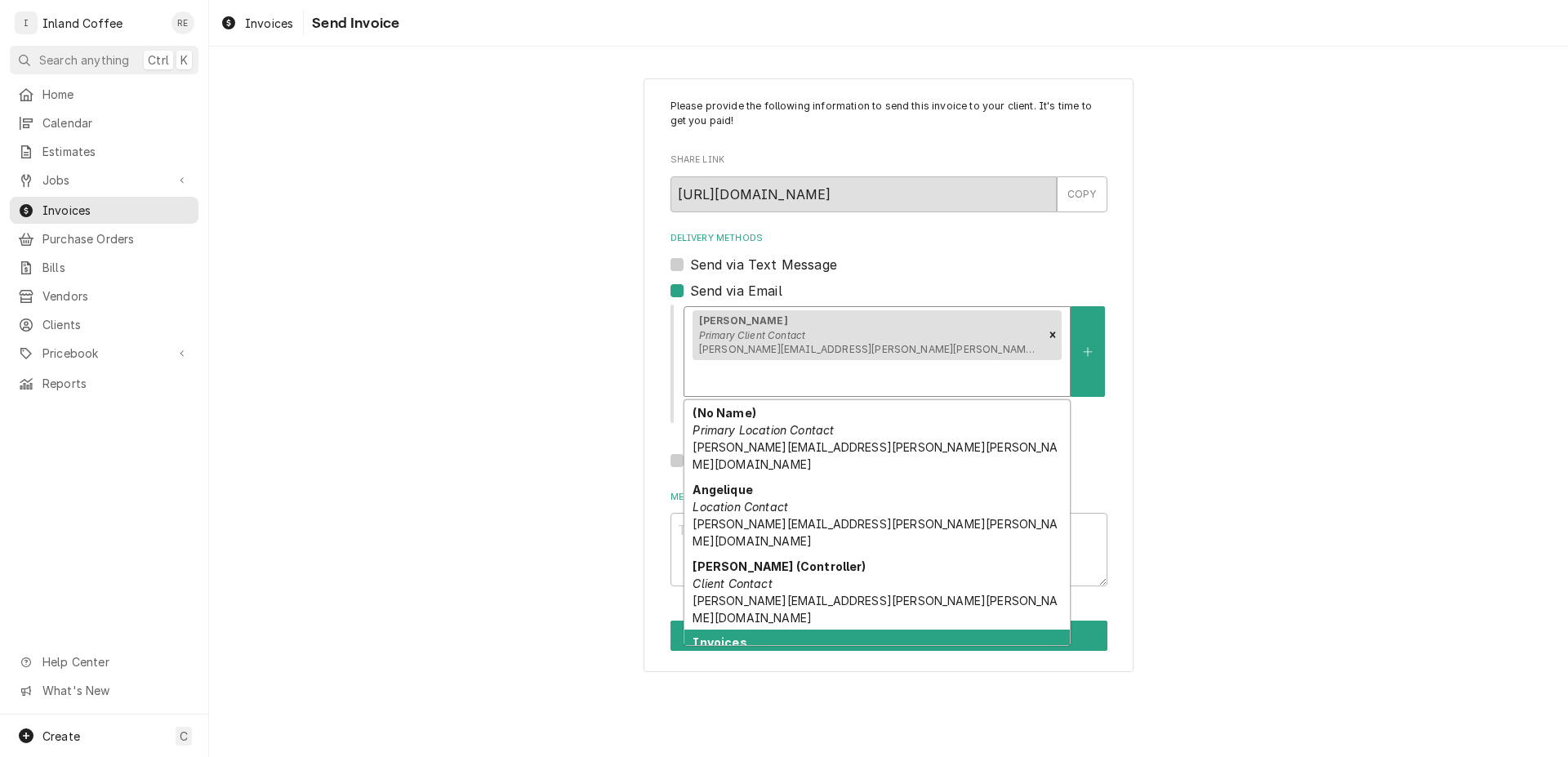
click at [840, 630] on div "Invoices Client Contact invoices@inlandcoffee.com" at bounding box center [877, 659] width 385 height 60
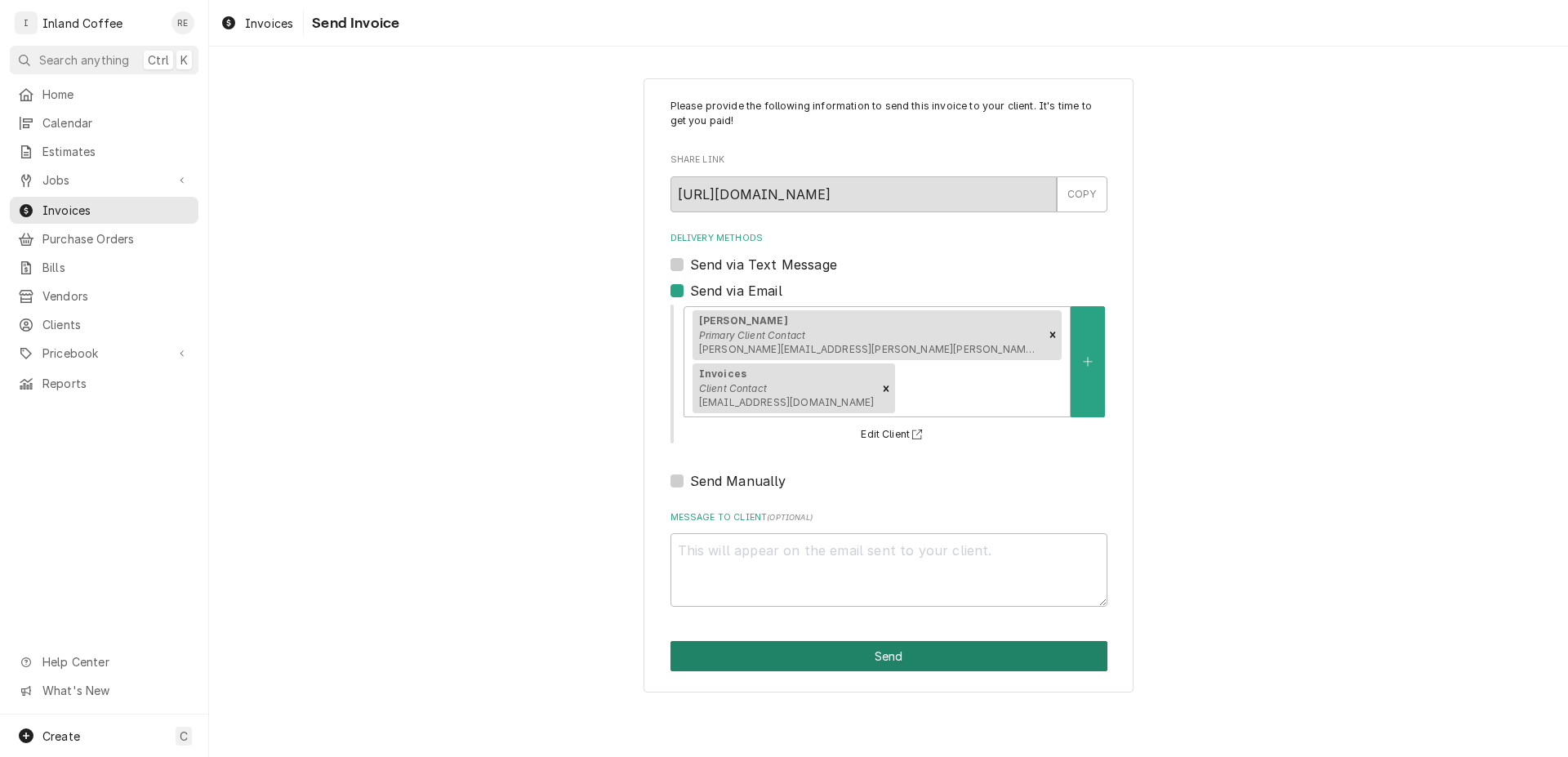
click at [804, 641] on button "Send" at bounding box center [889, 656] width 437 height 30
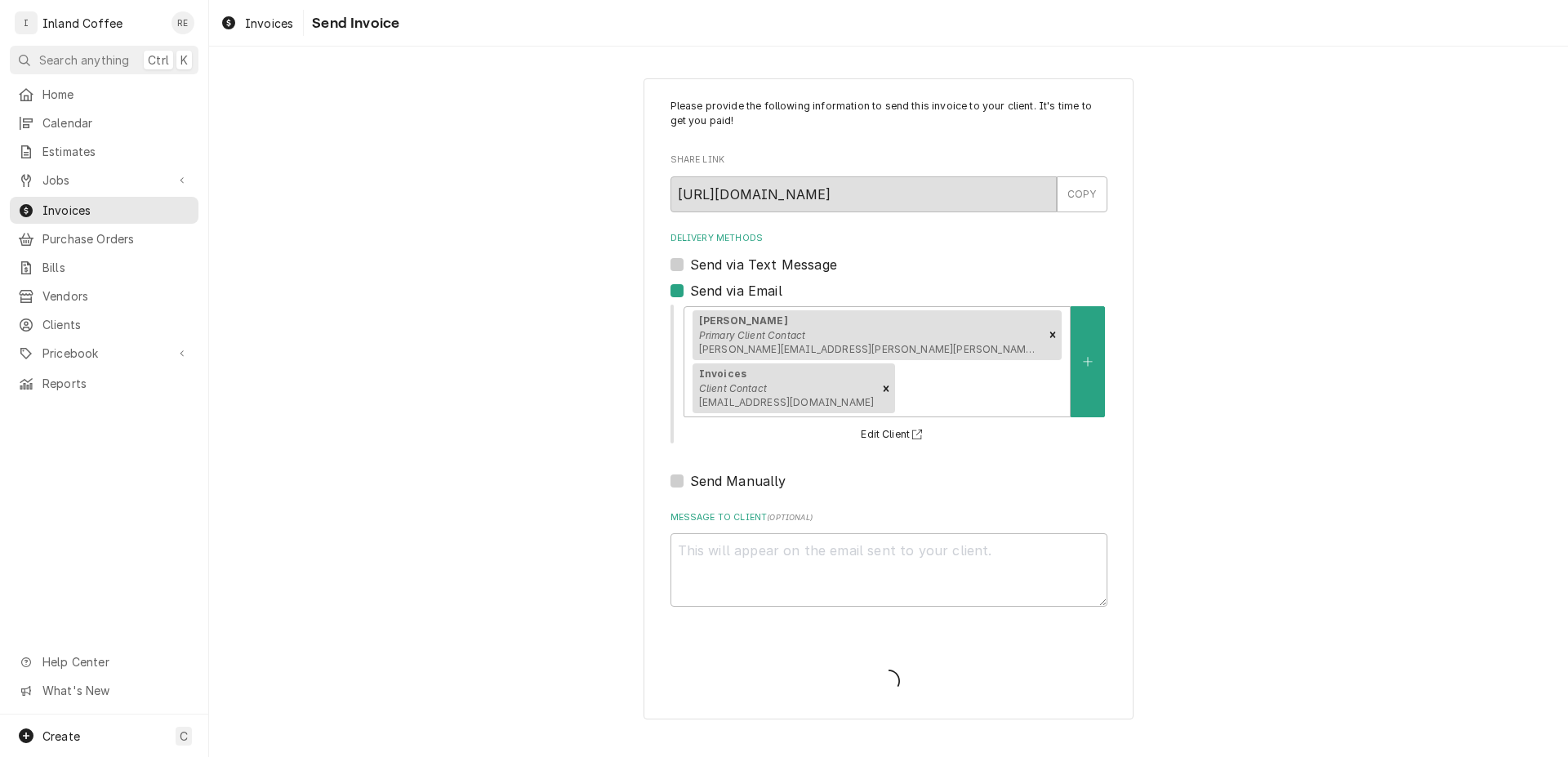
type textarea "x"
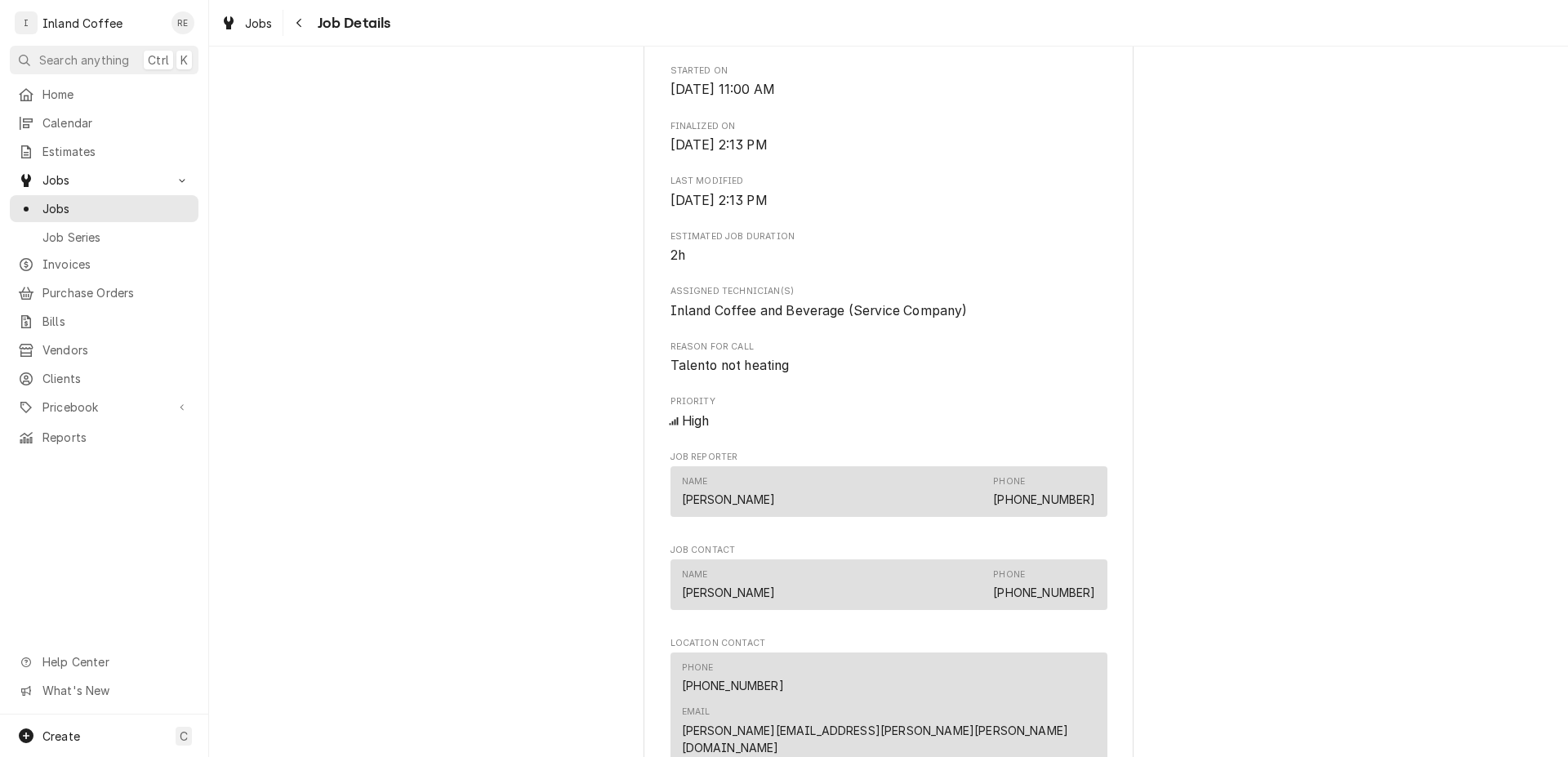
scroll to position [539, 0]
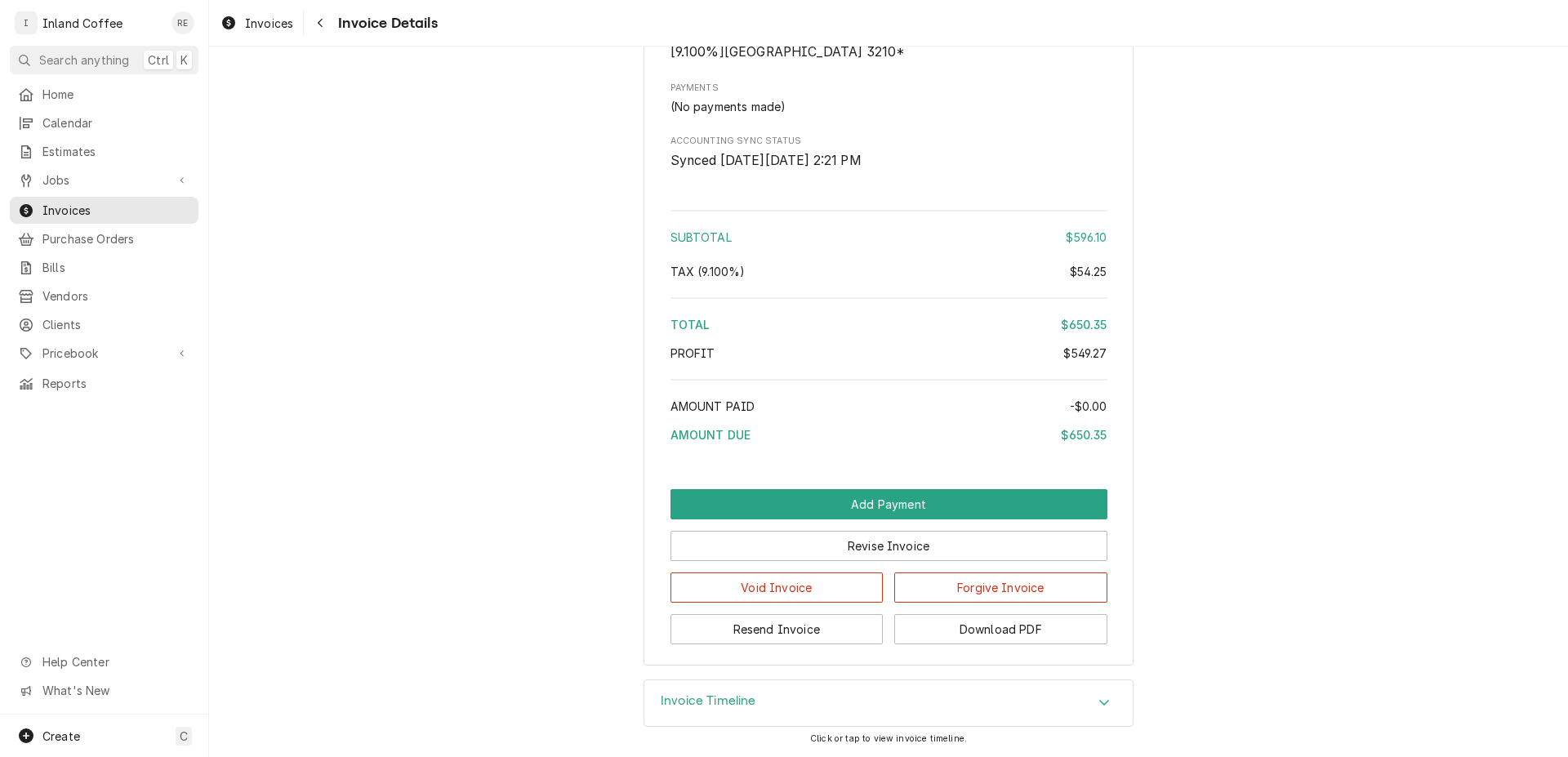
scroll to position [2943, 0]
click at [854, 633] on button "Resend Invoice" at bounding box center [777, 629] width 213 height 30
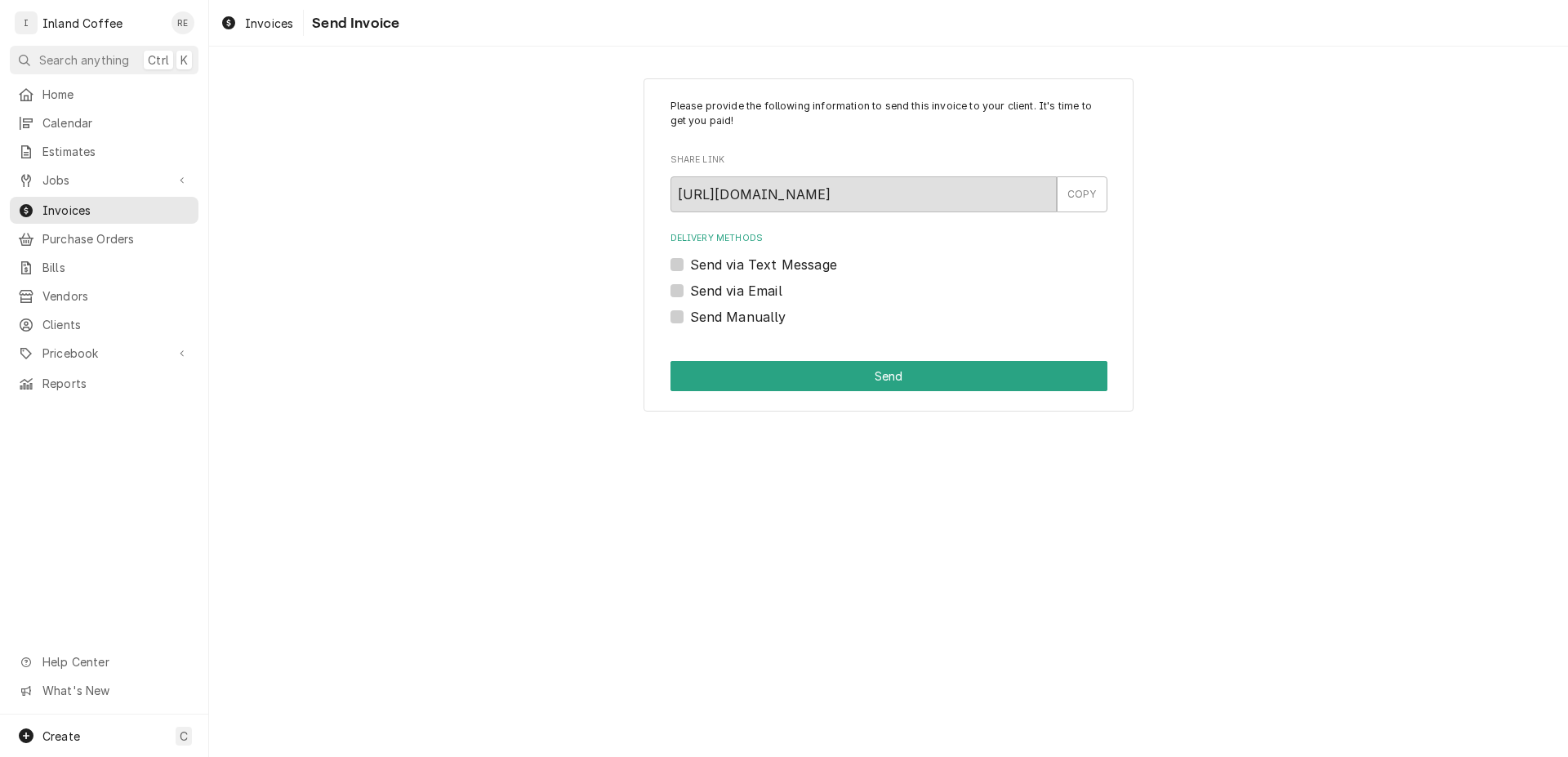
click at [690, 292] on label "Send via Email" at bounding box center [736, 291] width 92 height 20
click at [690, 292] on input "Send via Email" at bounding box center [909, 299] width 437 height 36
checkbox input "true"
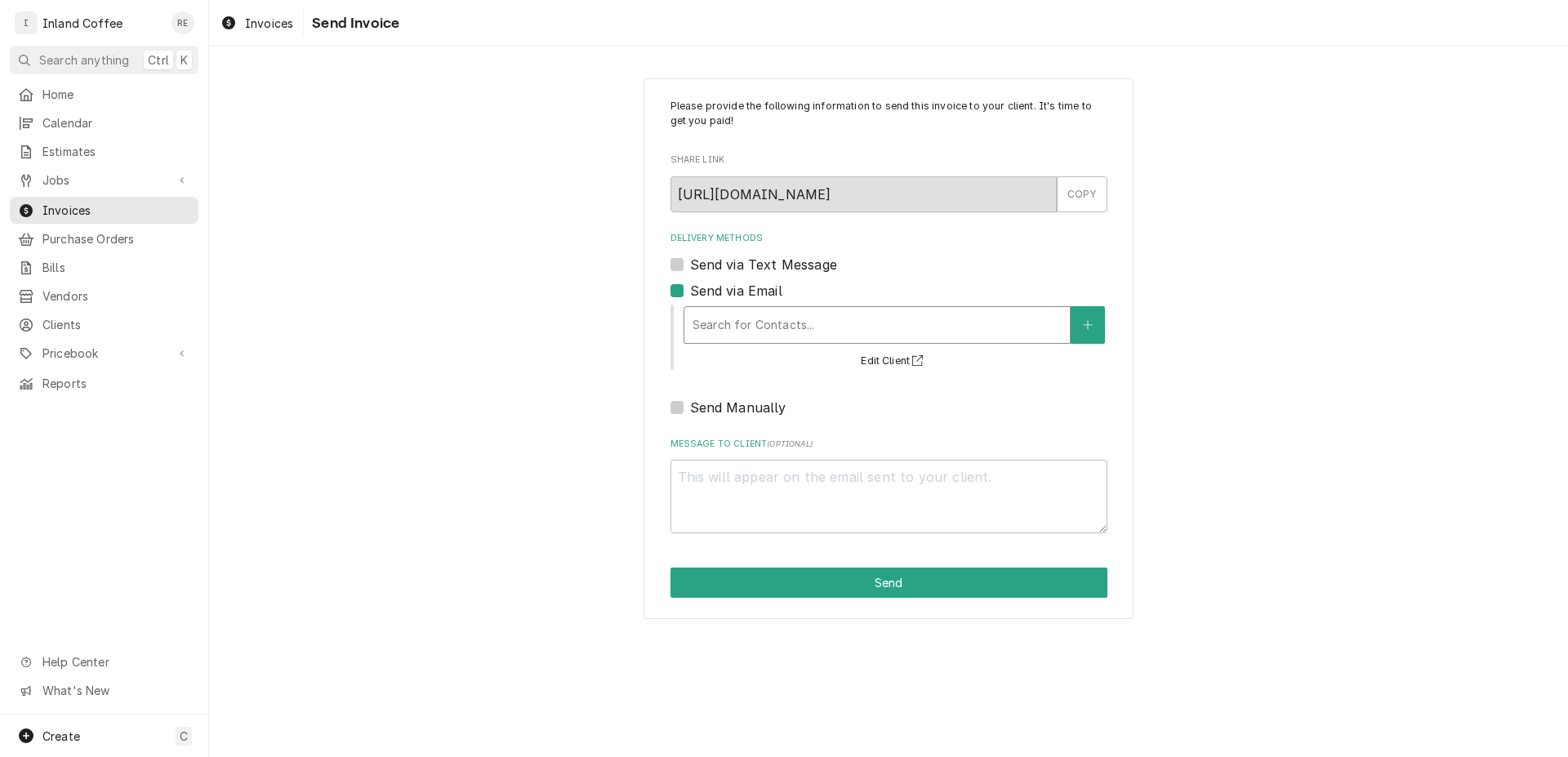
click at [721, 324] on div "Delivery Methods" at bounding box center [877, 326] width 369 height 29
click at [81, 205] on span "Invoices" at bounding box center [116, 210] width 148 height 17
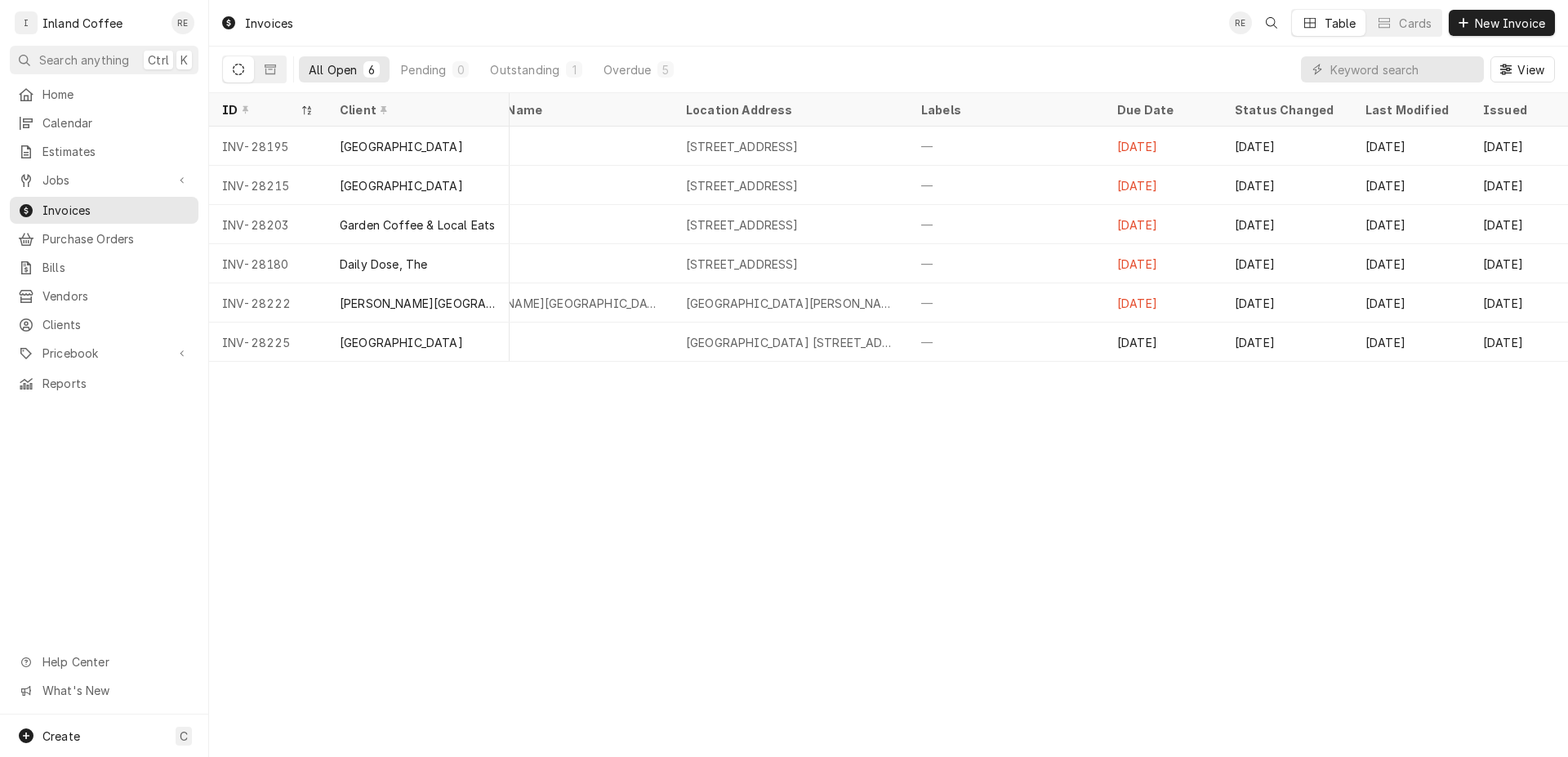
scroll to position [0, 628]
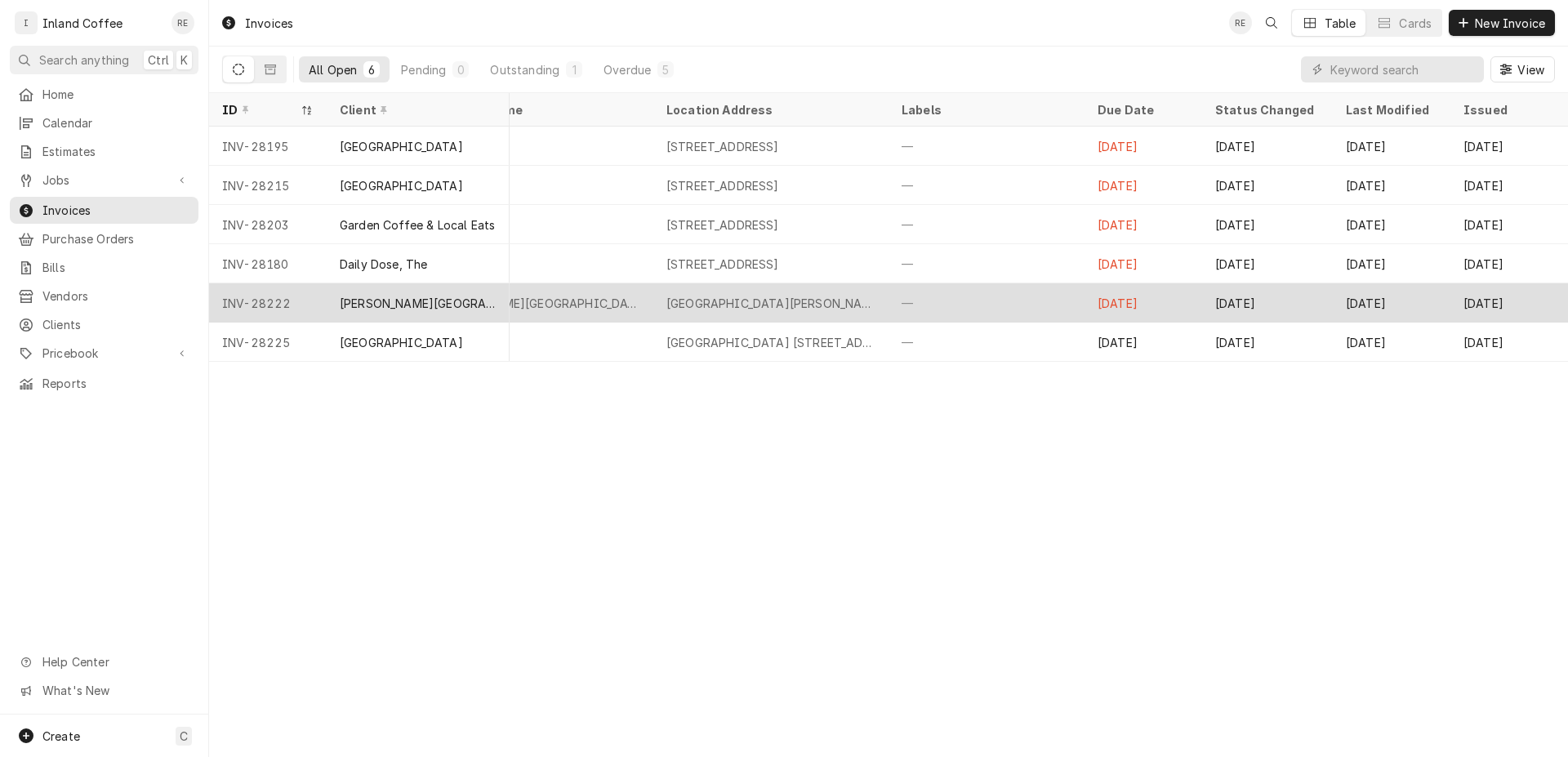
click at [664, 295] on div "The Davenport Grand Hotel 333 W. Spokane Falls Blvd., Spokane, WA 99201" at bounding box center [771, 303] width 235 height 39
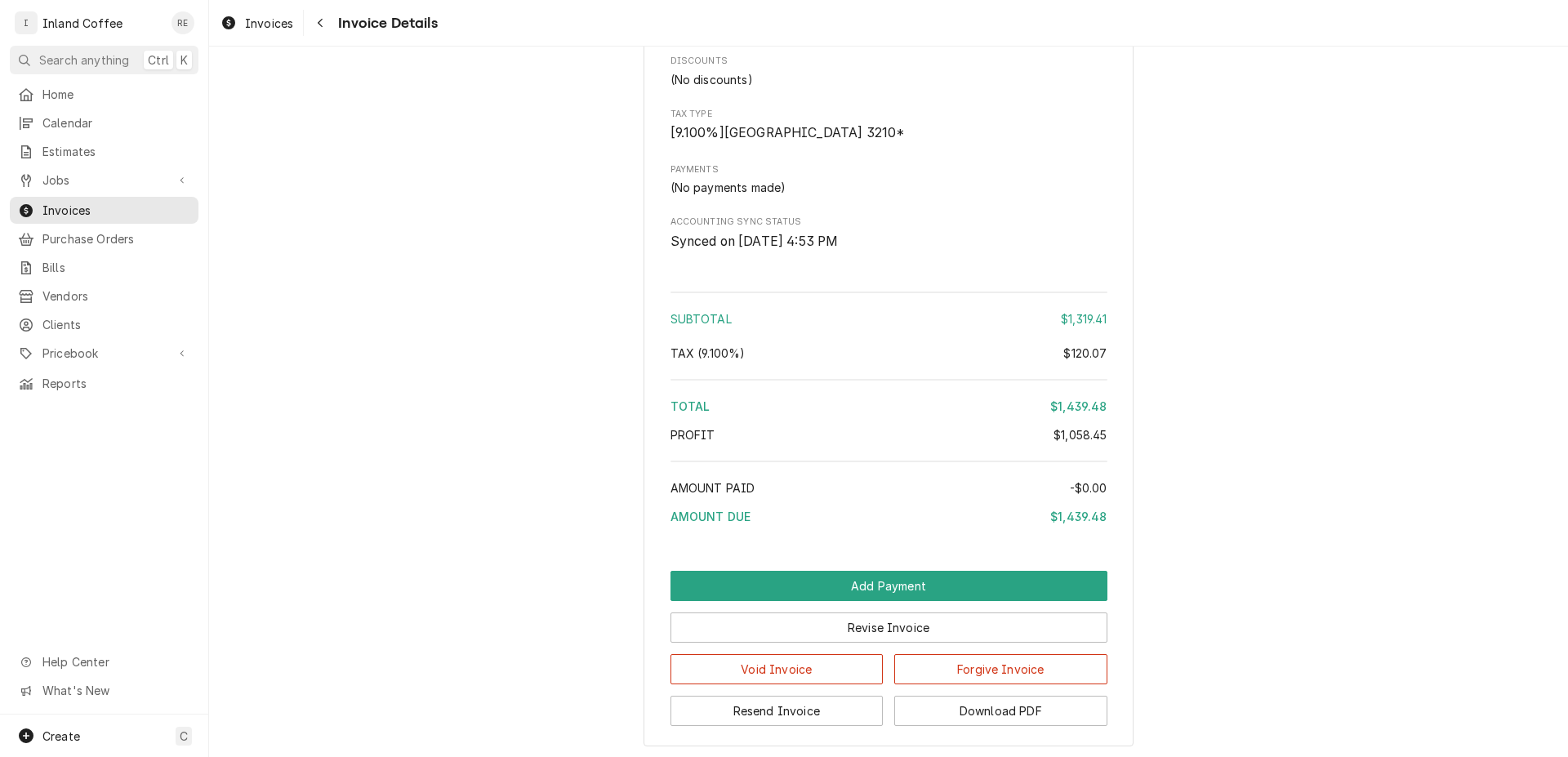
scroll to position [2990, 0]
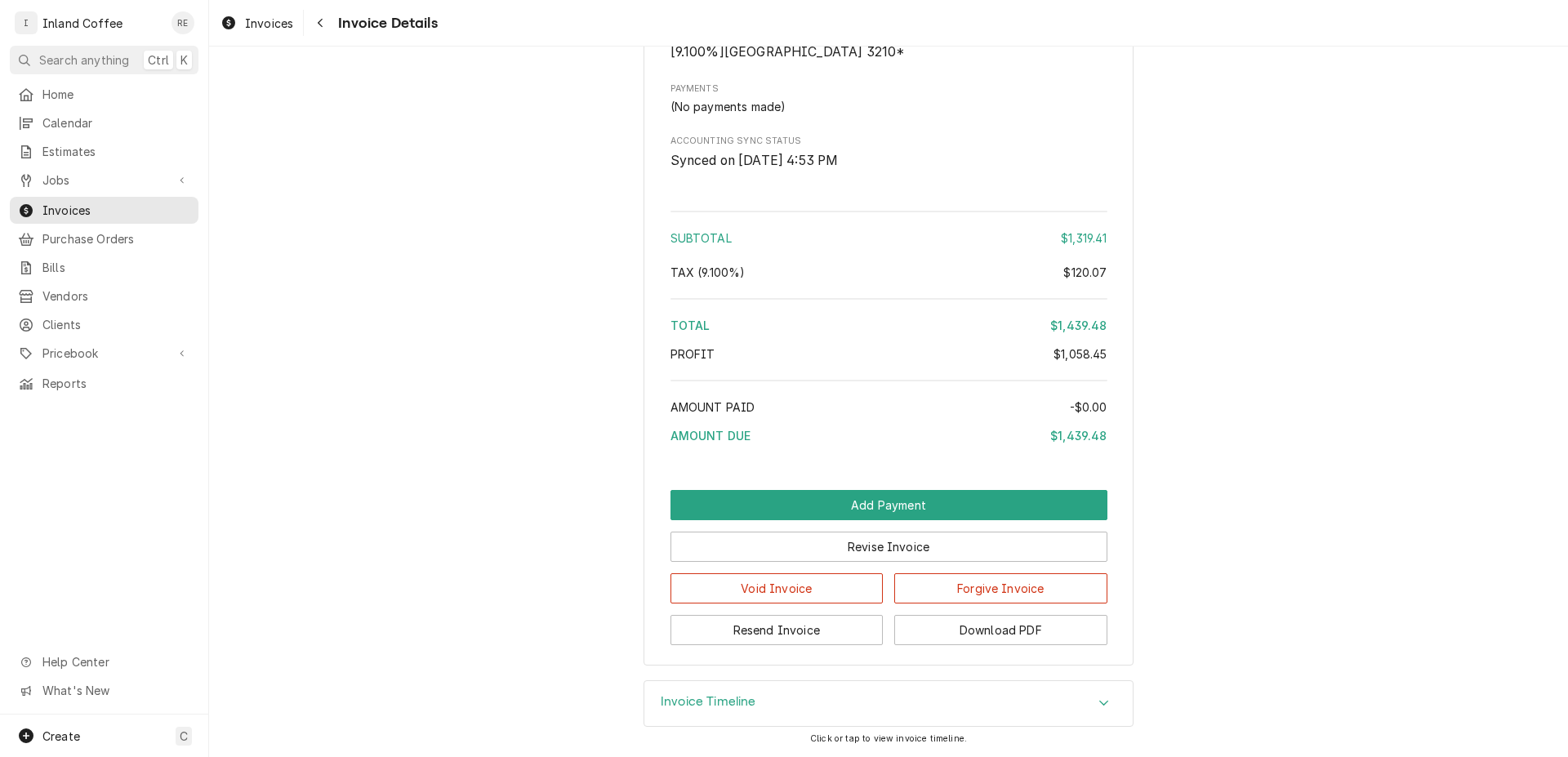
click at [1098, 699] on icon "Accordion Header" at bounding box center [1104, 702] width 12 height 13
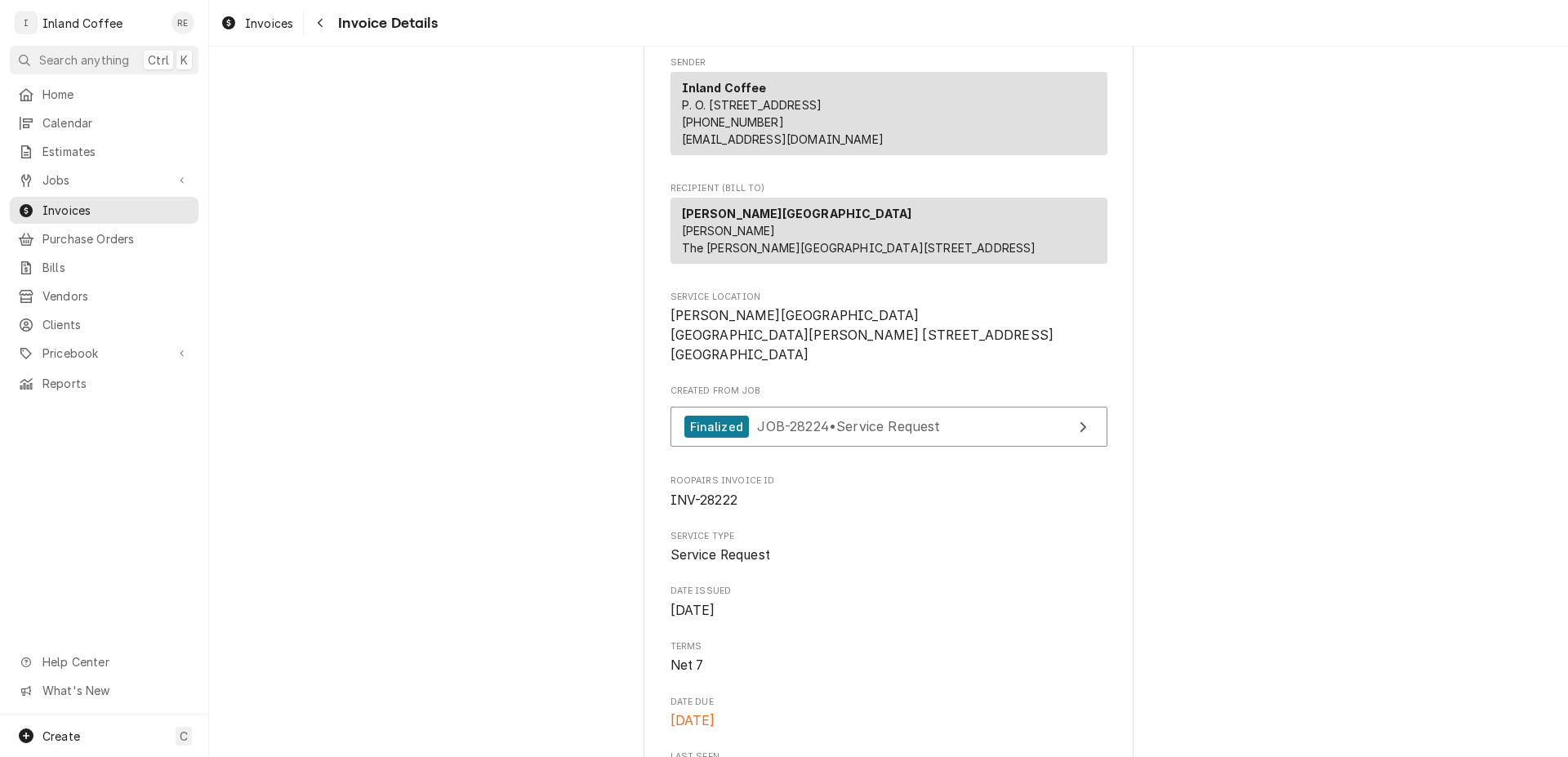
scroll to position [0, 0]
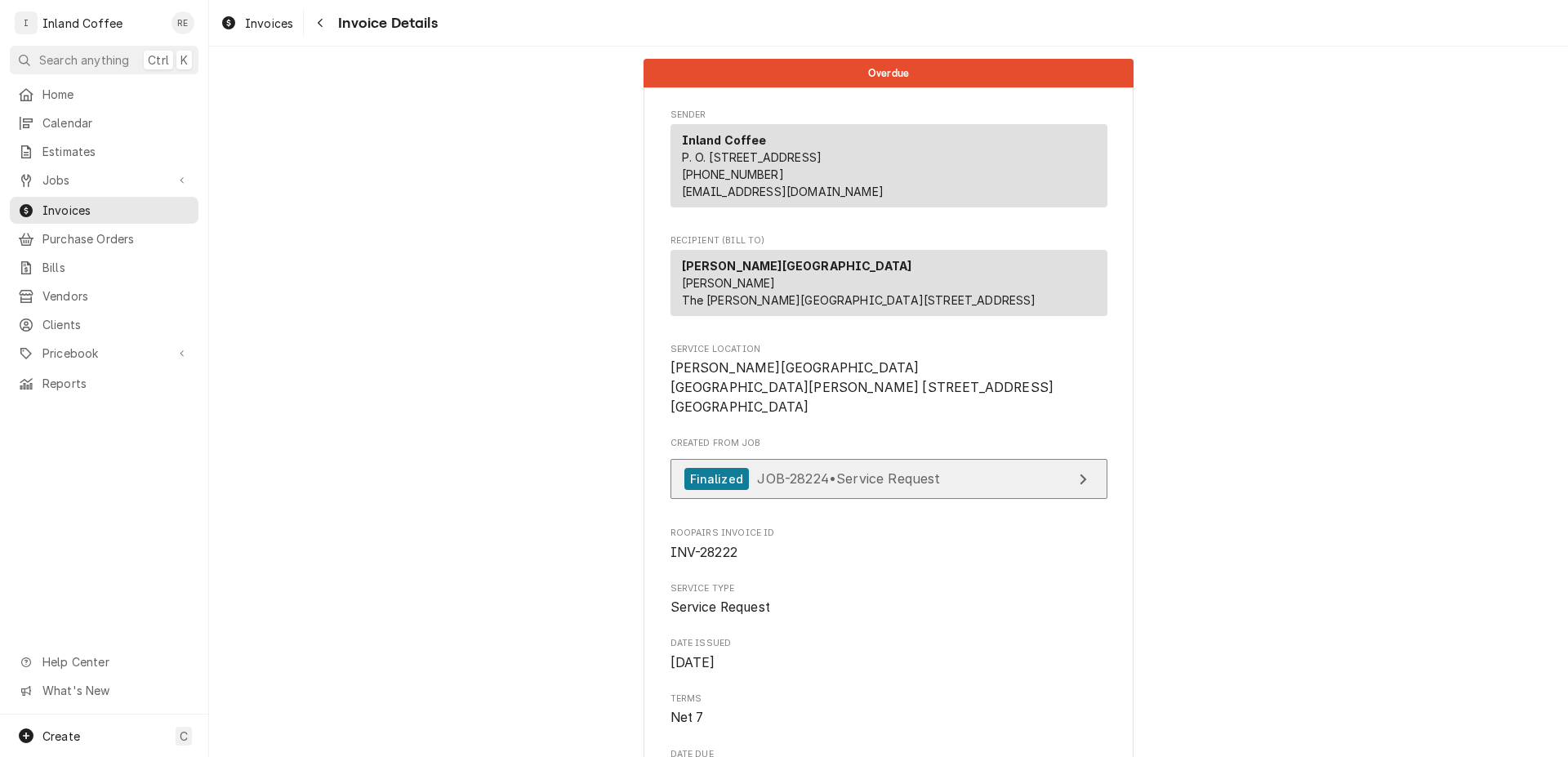
click at [1073, 489] on div "View Job" at bounding box center [1084, 479] width 22 height 20
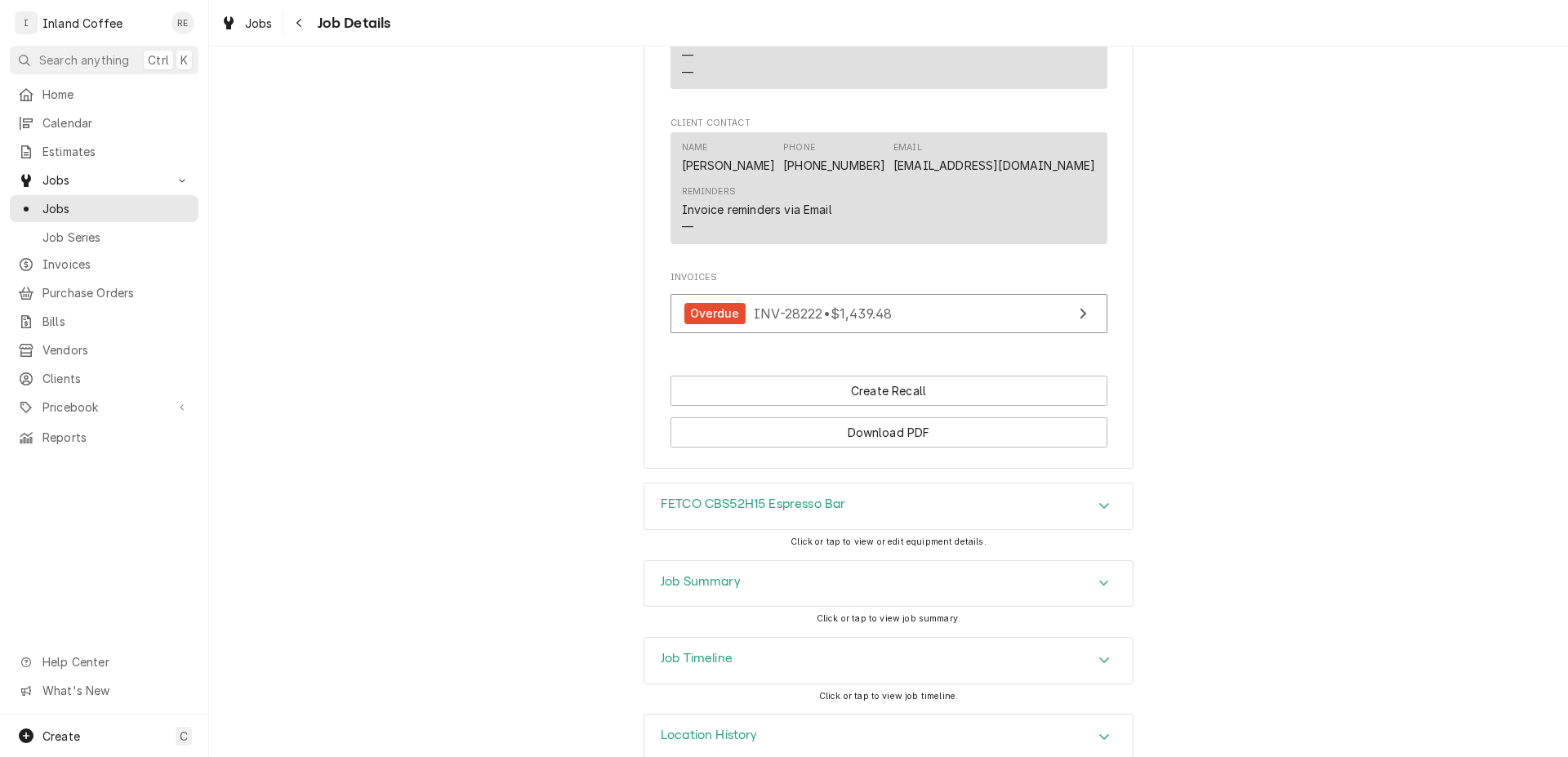
scroll to position [1249, 0]
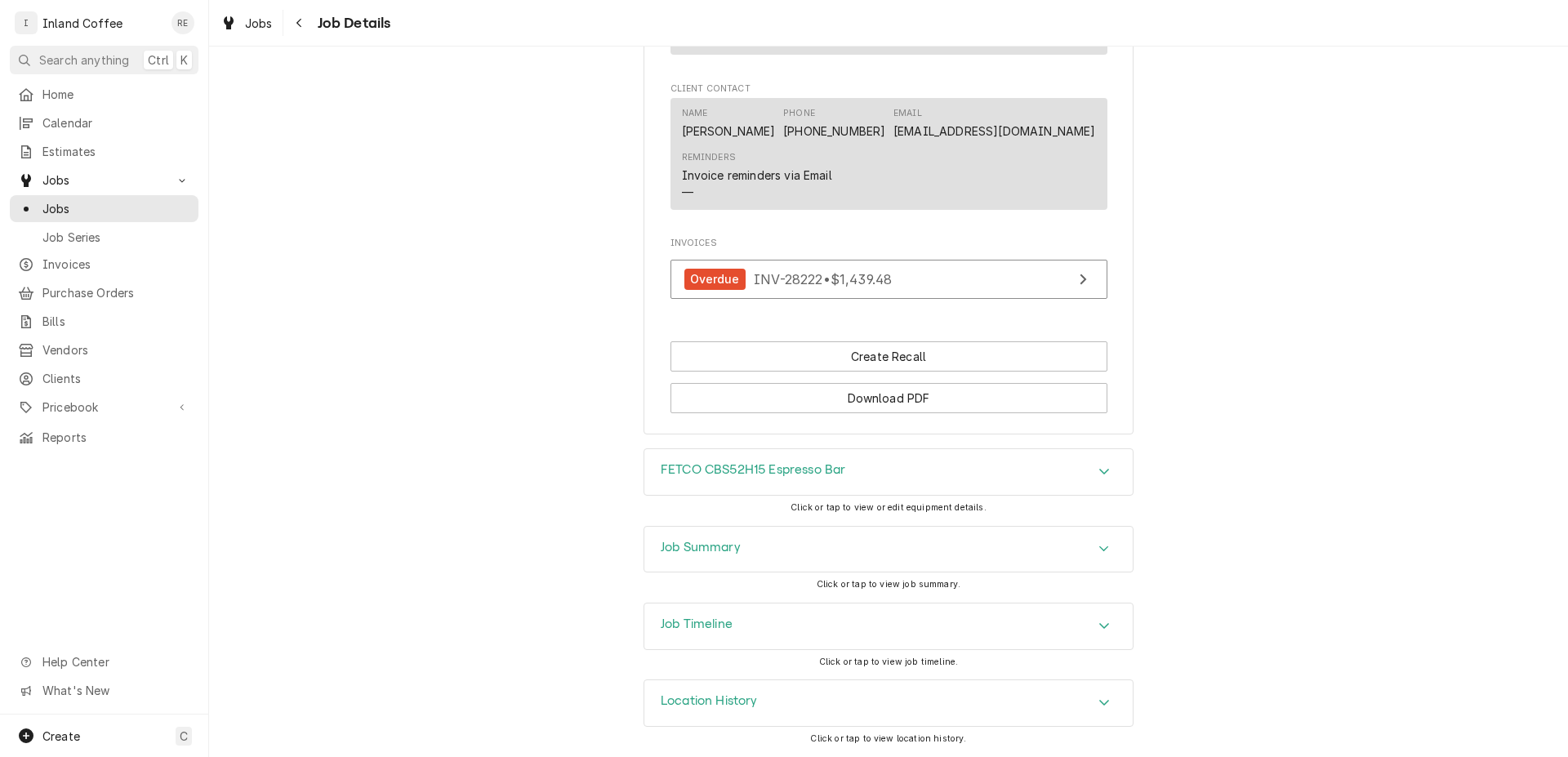
click at [1098, 626] on icon "Accordion Header" at bounding box center [1104, 625] width 12 height 13
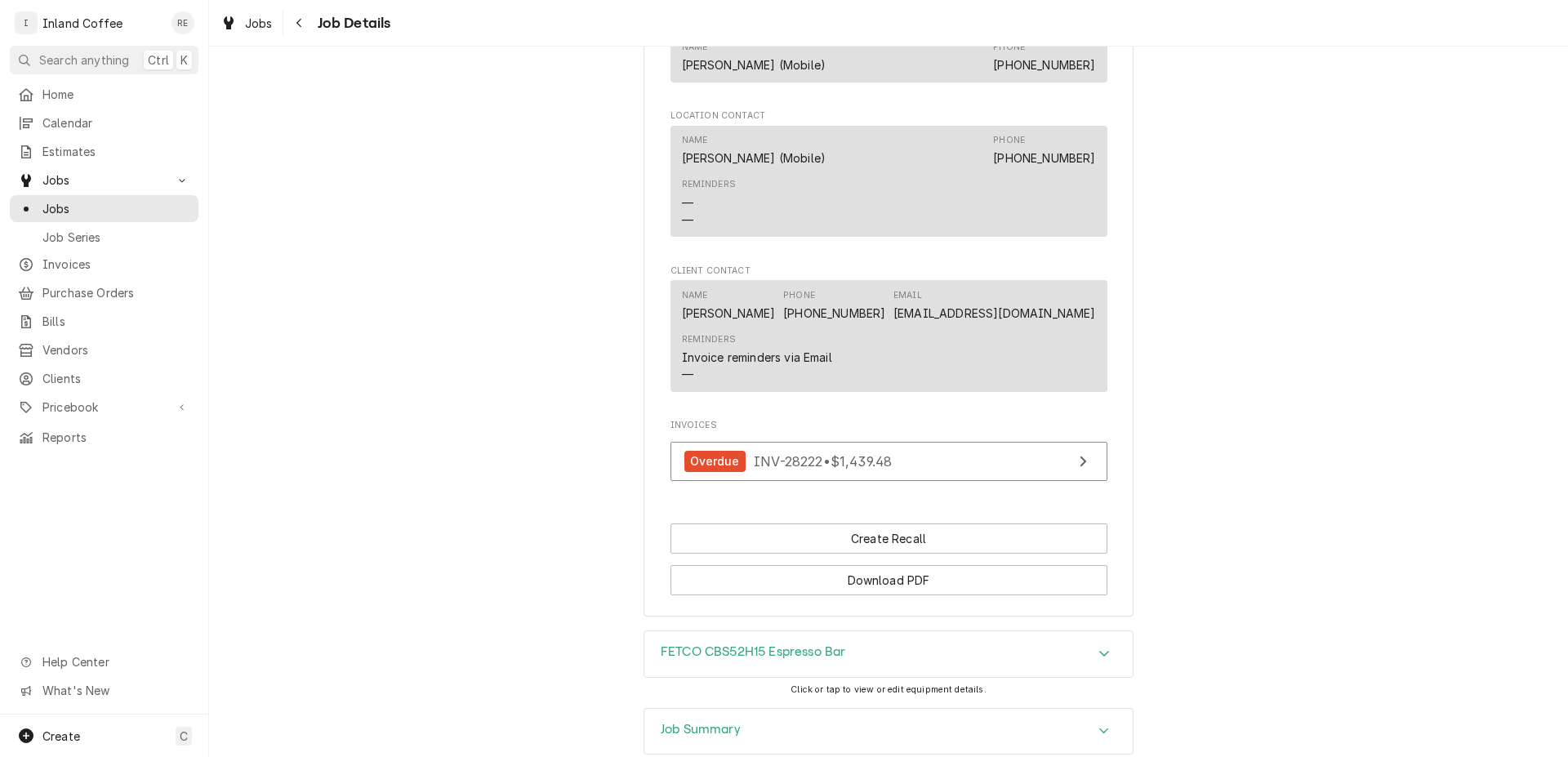
scroll to position [1048, 0]
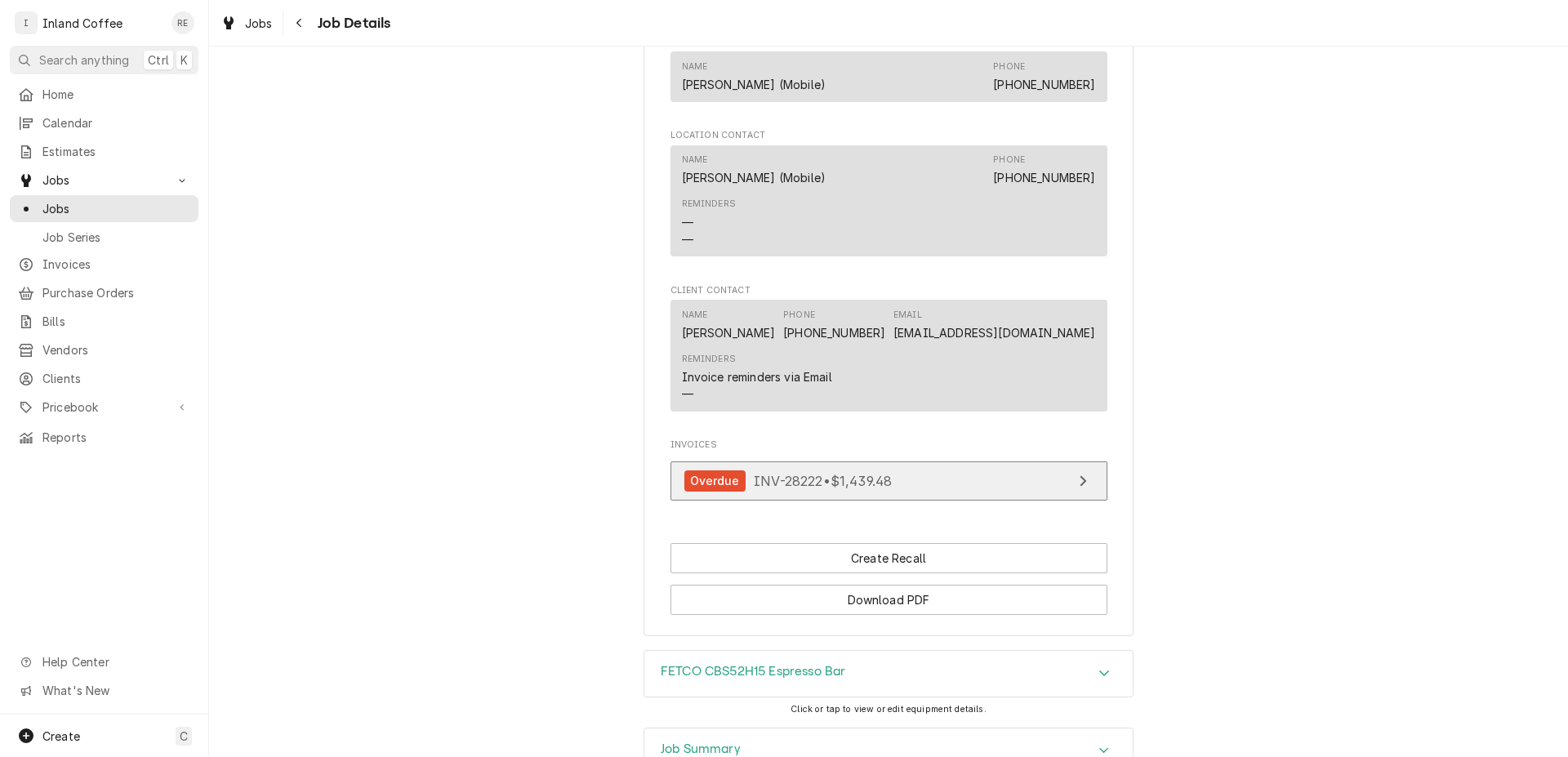
click at [1073, 472] on div "View Invoice" at bounding box center [1084, 481] width 22 height 20
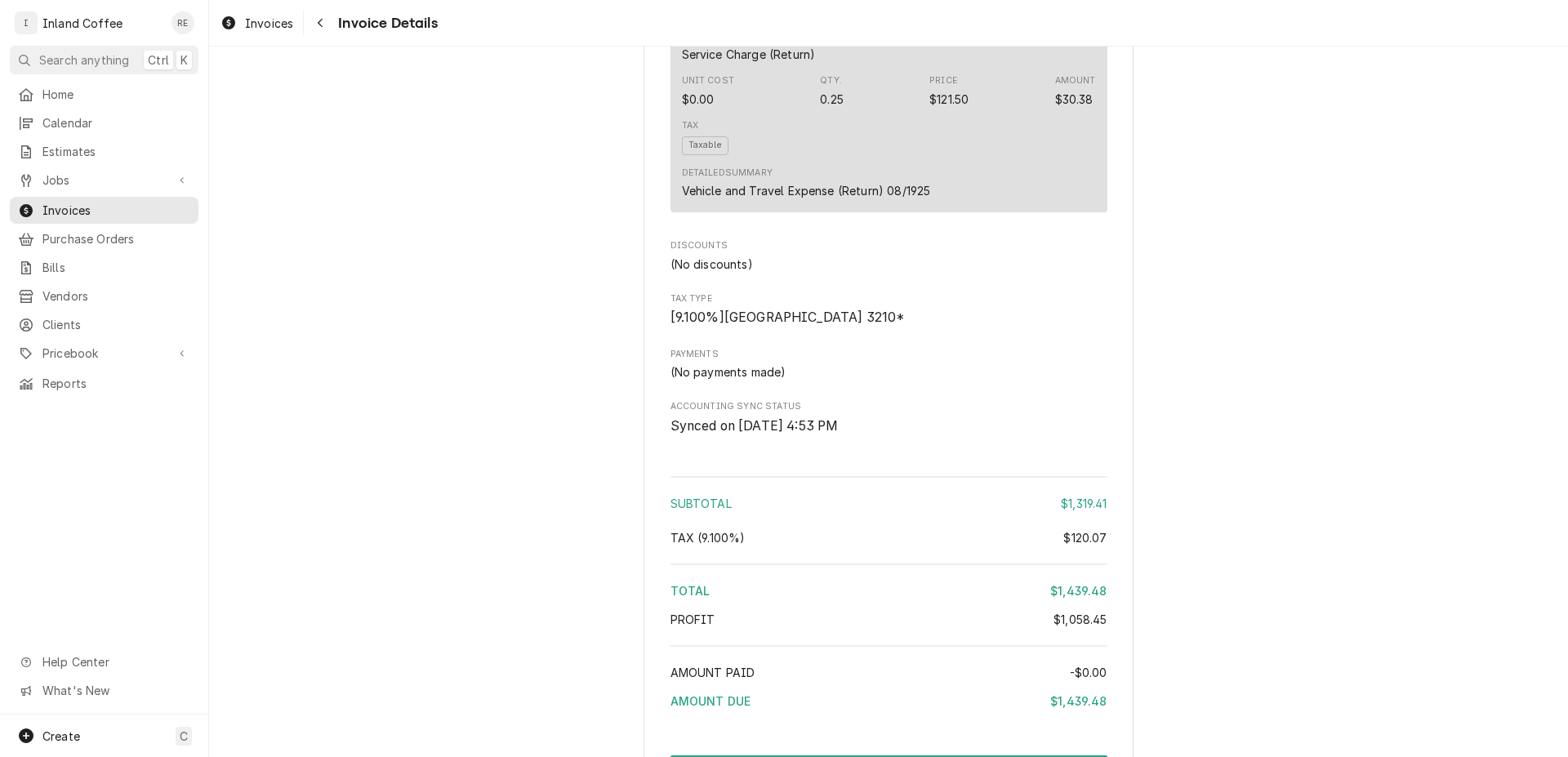
scroll to position [2990, 0]
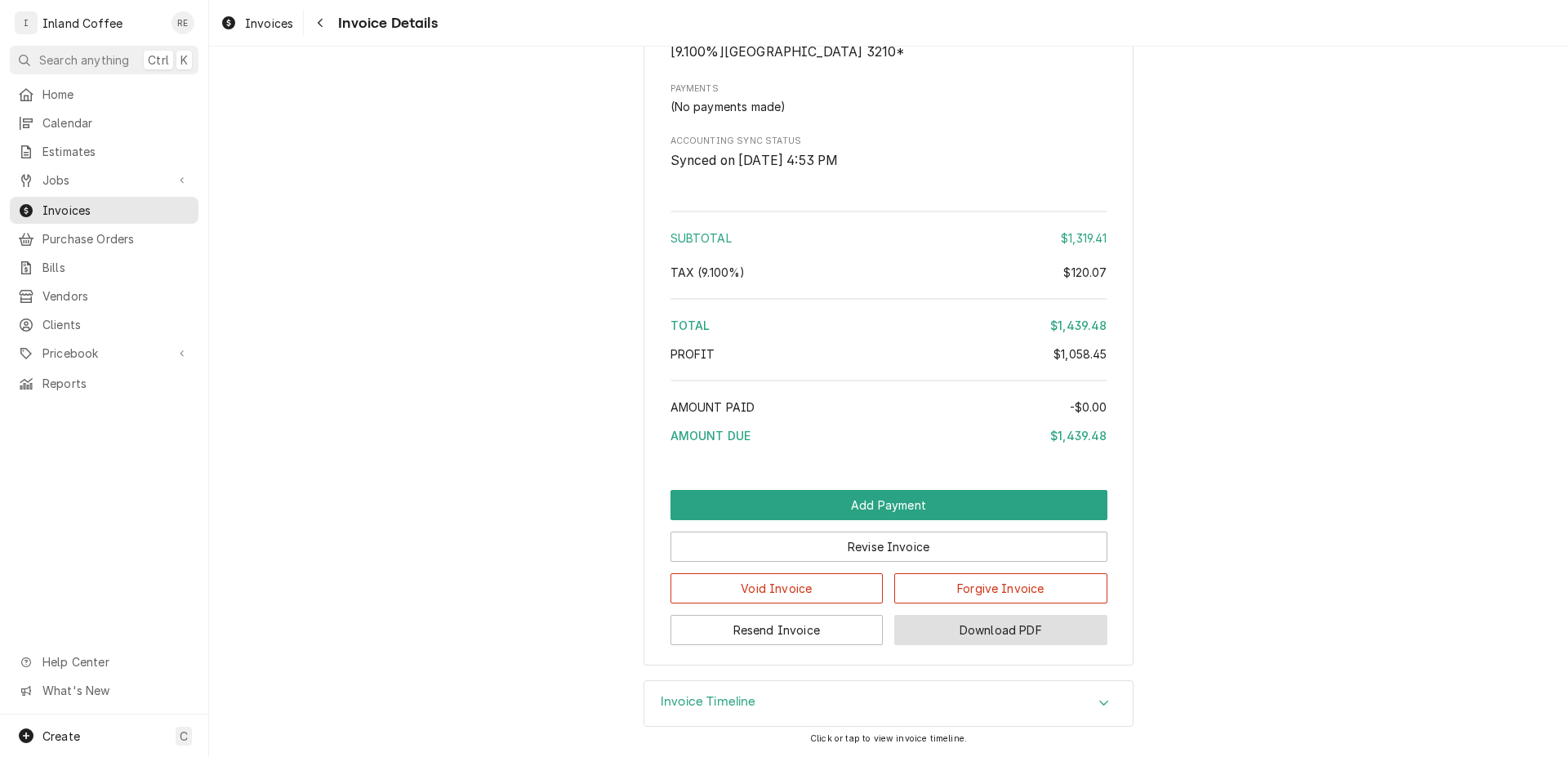
click at [974, 632] on button "Download PDF" at bounding box center [1000, 630] width 213 height 30
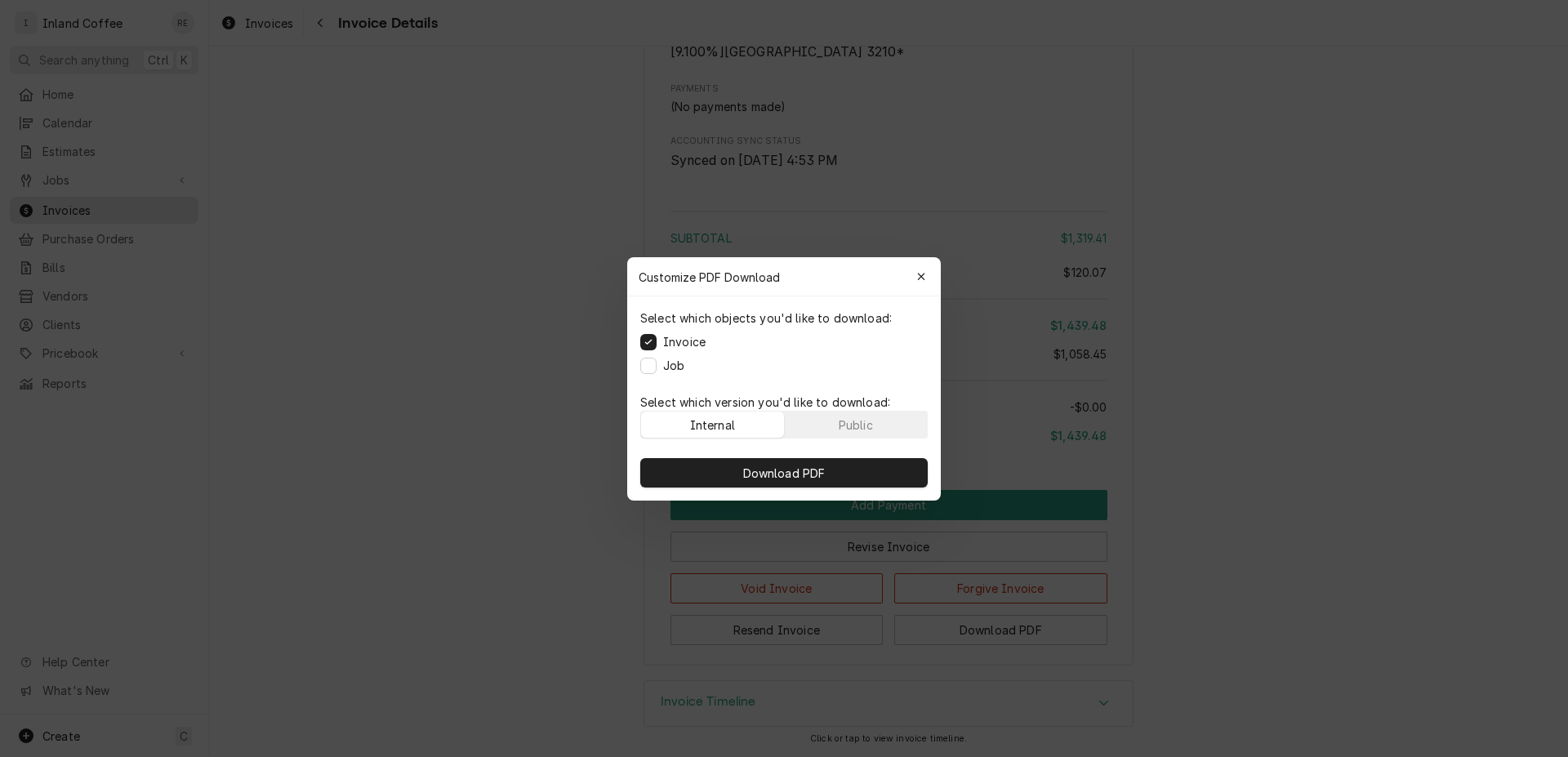
click at [658, 365] on div "Job" at bounding box center [662, 365] width 44 height 17
click at [647, 364] on button "Job" at bounding box center [648, 365] width 17 height 17
click at [726, 468] on button "Download PDF" at bounding box center [784, 473] width 287 height 29
